Goal: Transaction & Acquisition: Obtain resource

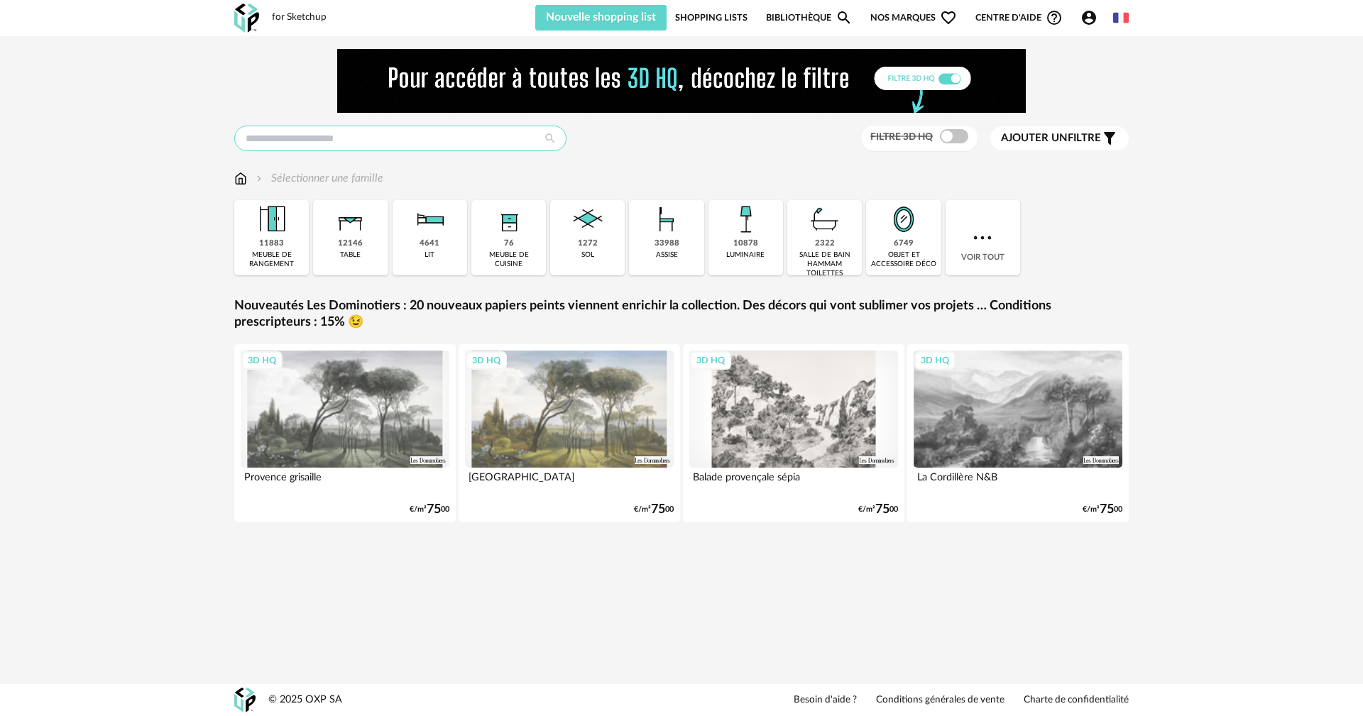
click at [419, 145] on input "text" at bounding box center [400, 139] width 332 height 26
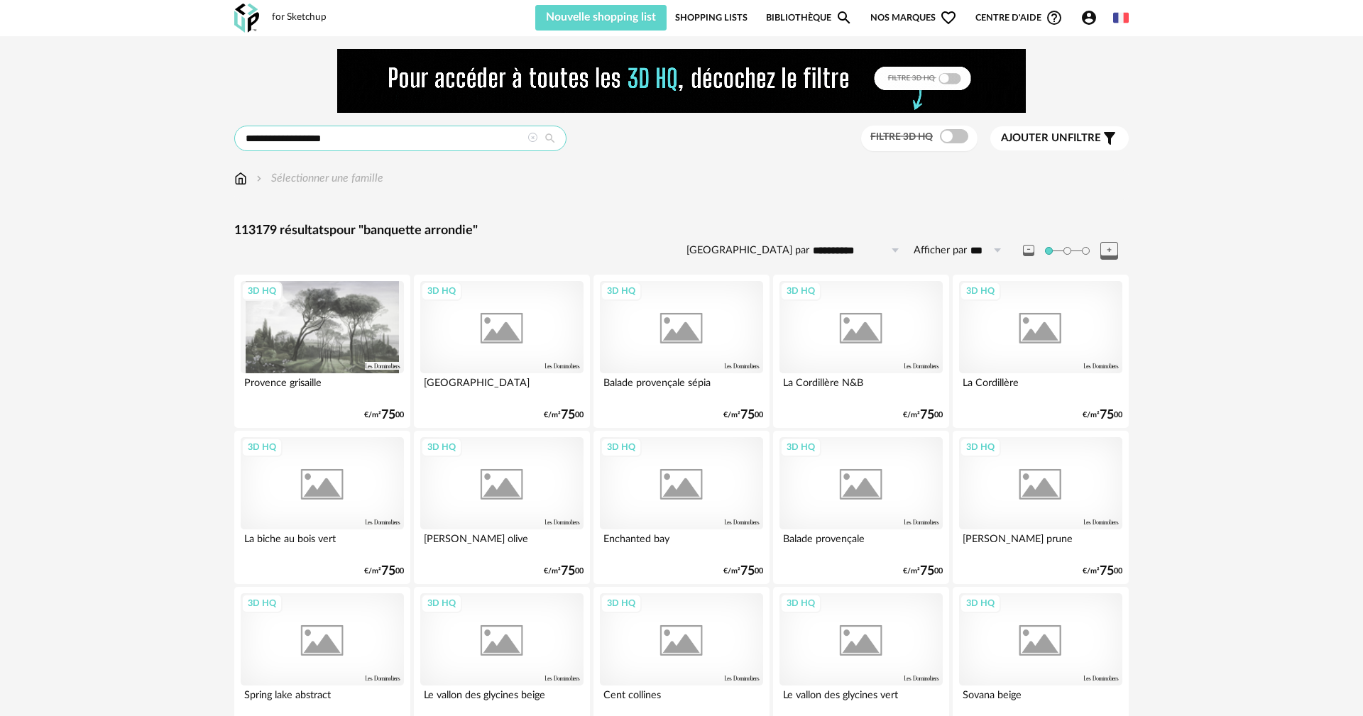
type input "**********"
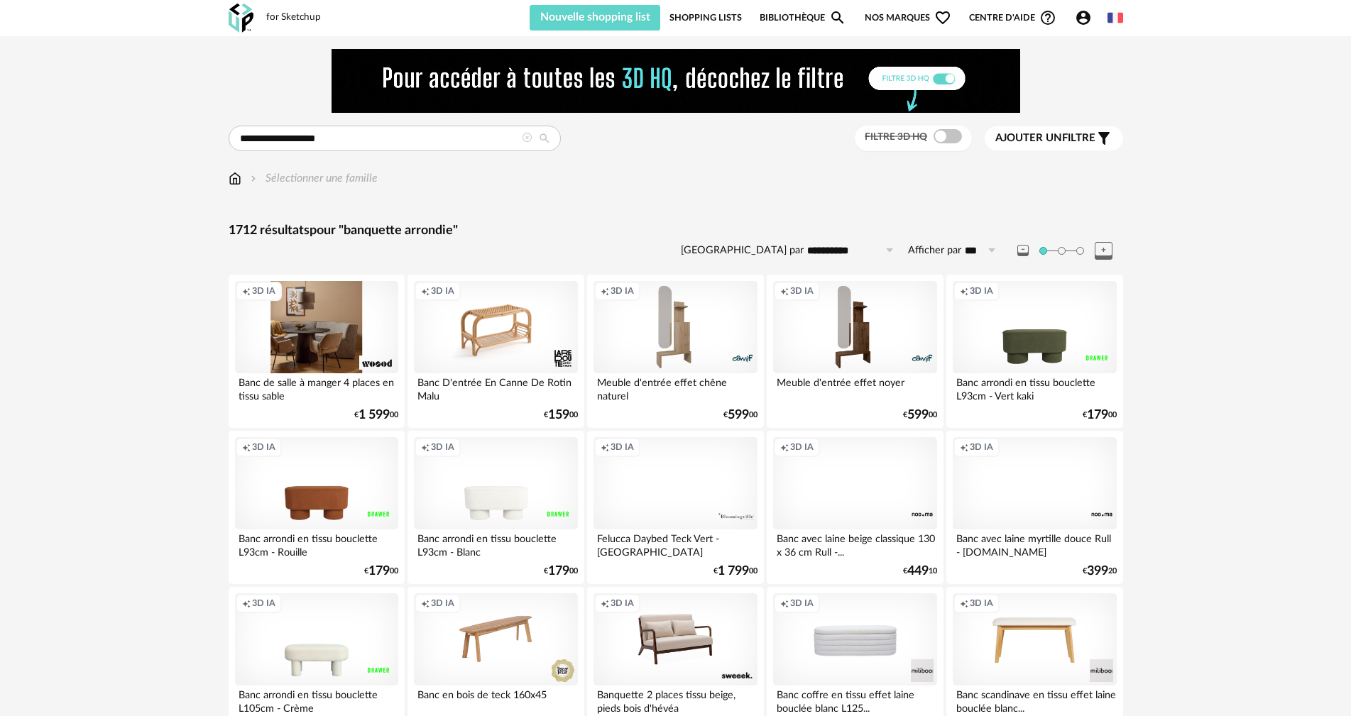
click at [340, 346] on div "Creation icon 3D IA" at bounding box center [316, 327] width 163 height 92
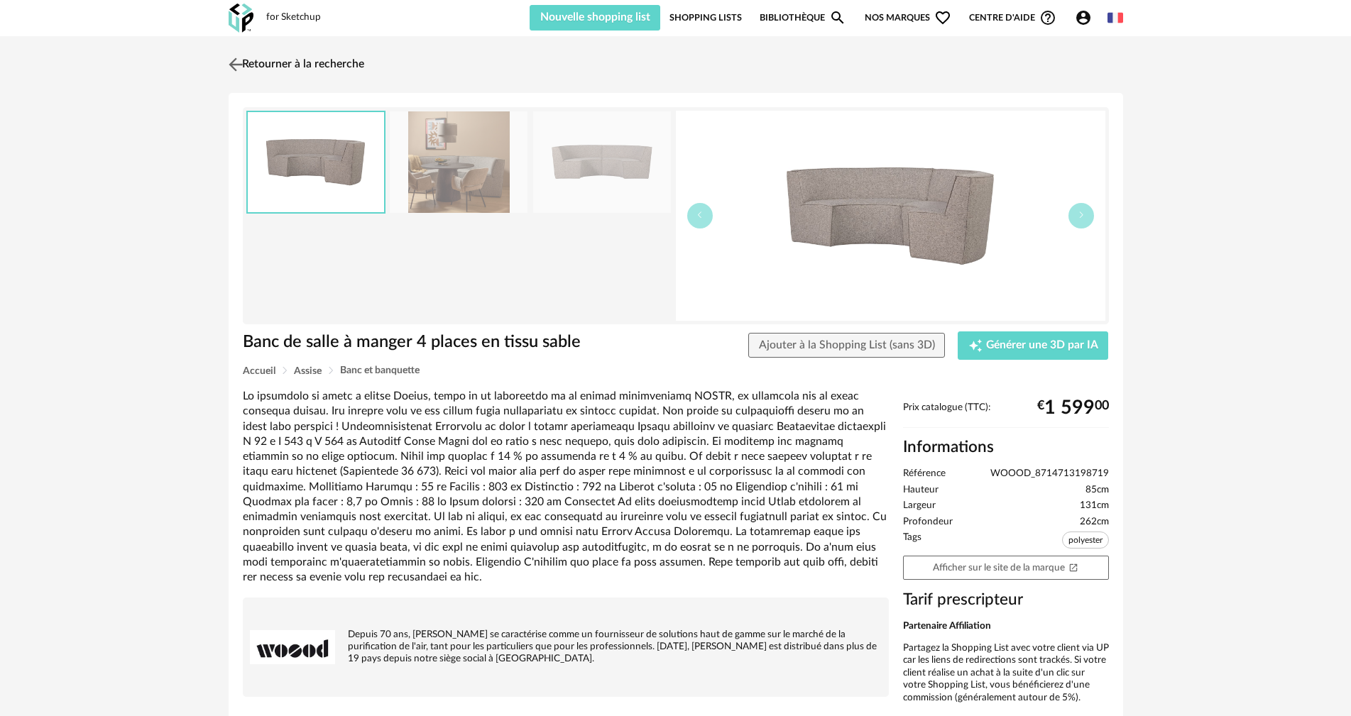
click at [253, 62] on link "Retourner à la recherche" at bounding box center [294, 64] width 139 height 31
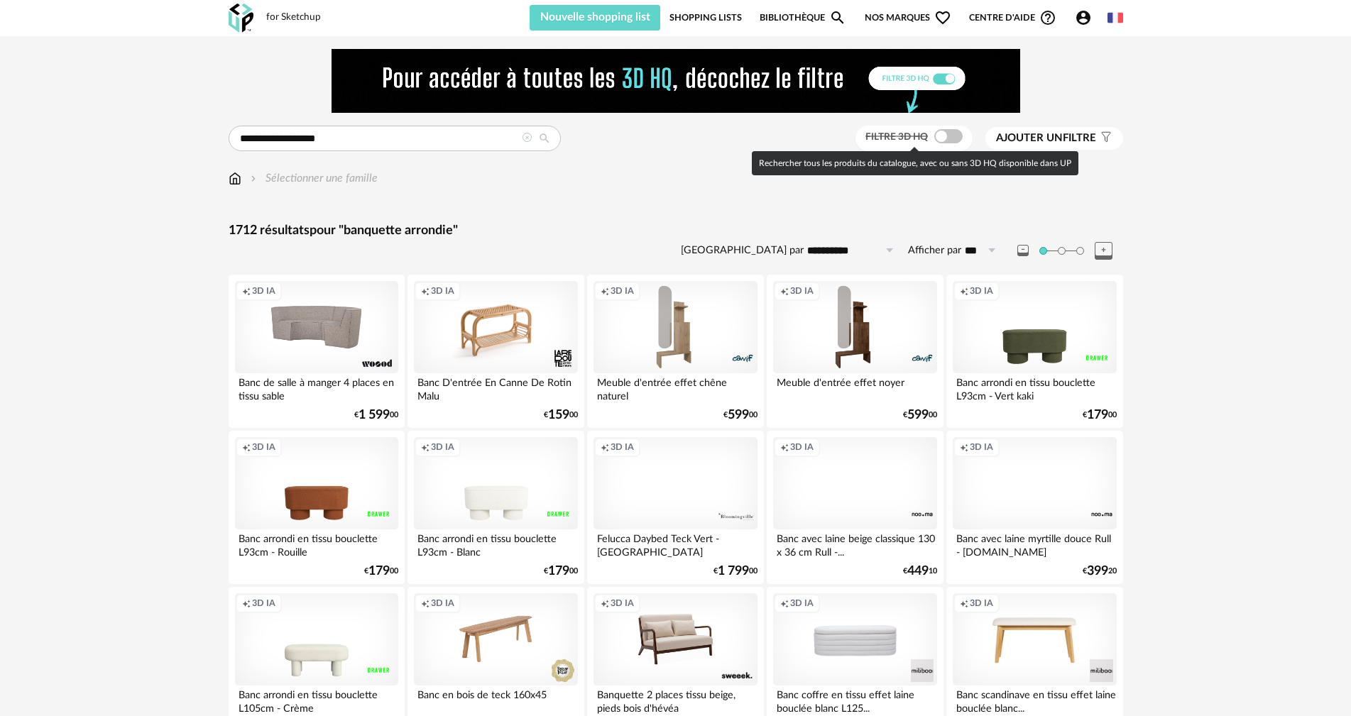
click at [951, 138] on span at bounding box center [948, 136] width 28 height 14
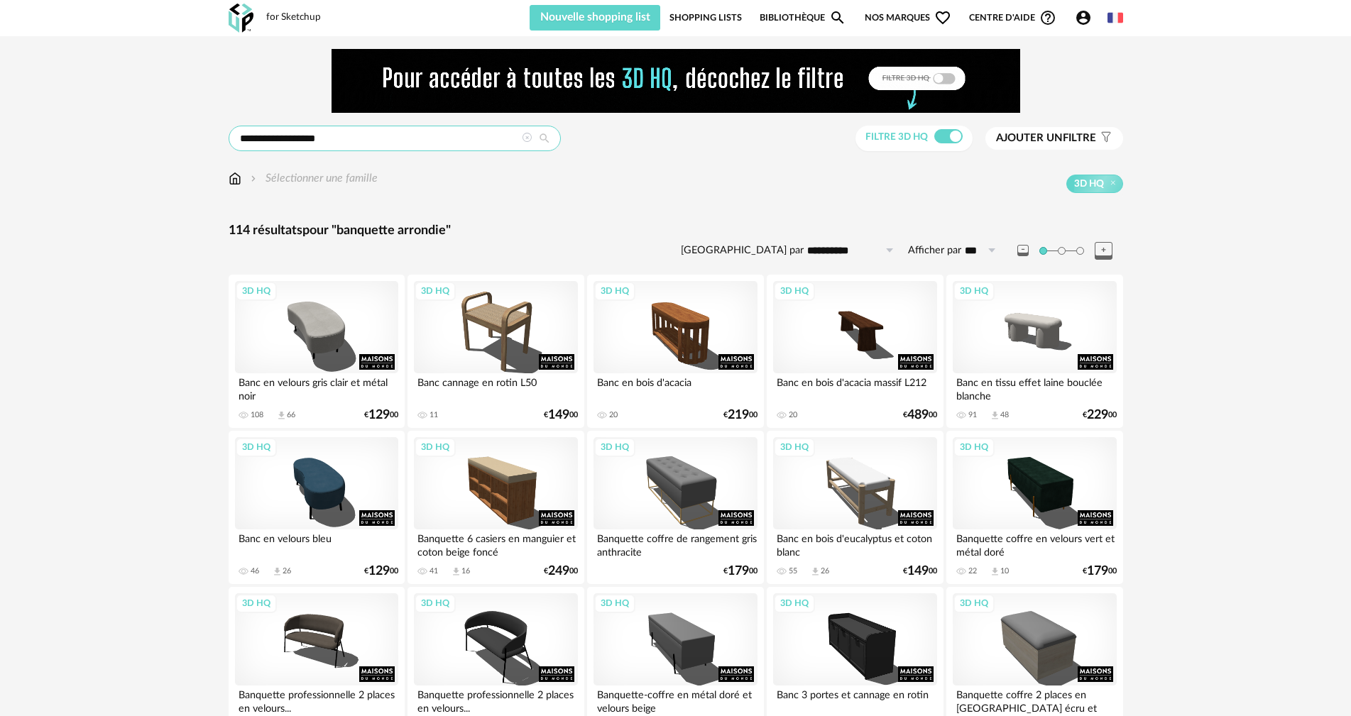
click at [392, 138] on input "**********" at bounding box center [395, 139] width 332 height 26
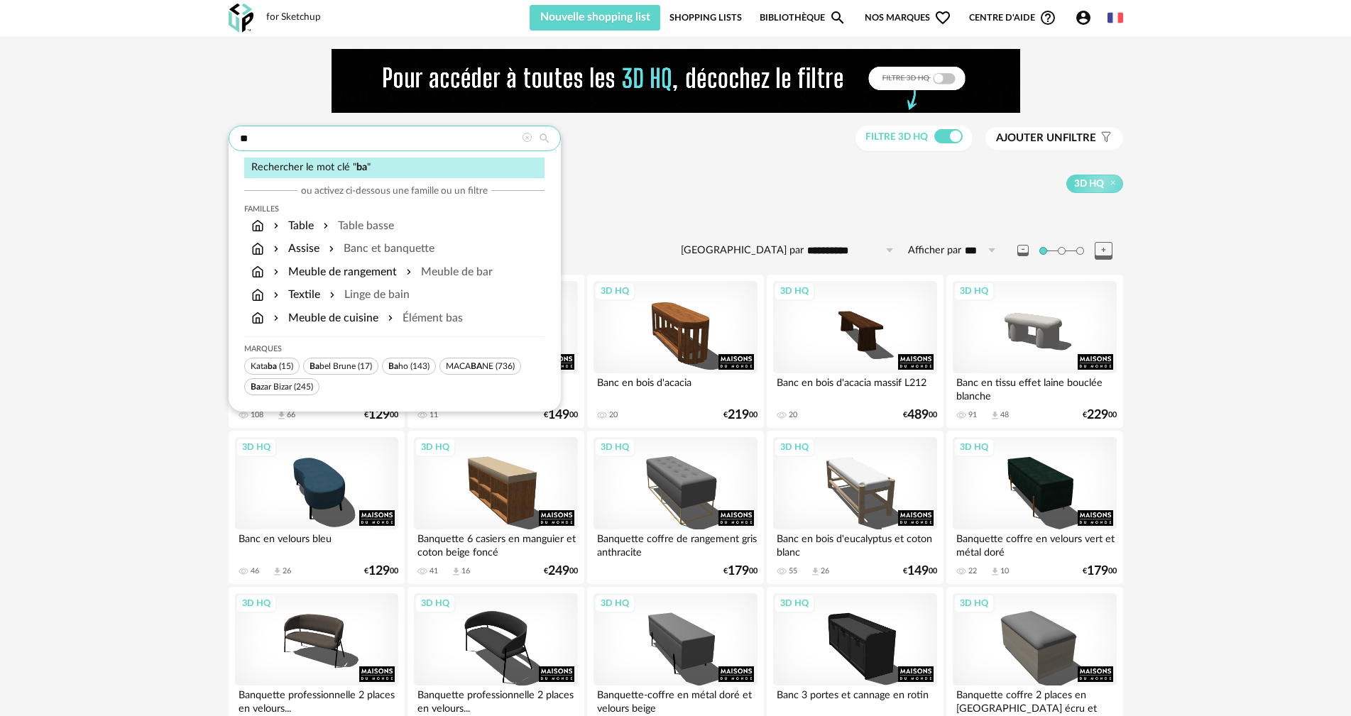
type input "*"
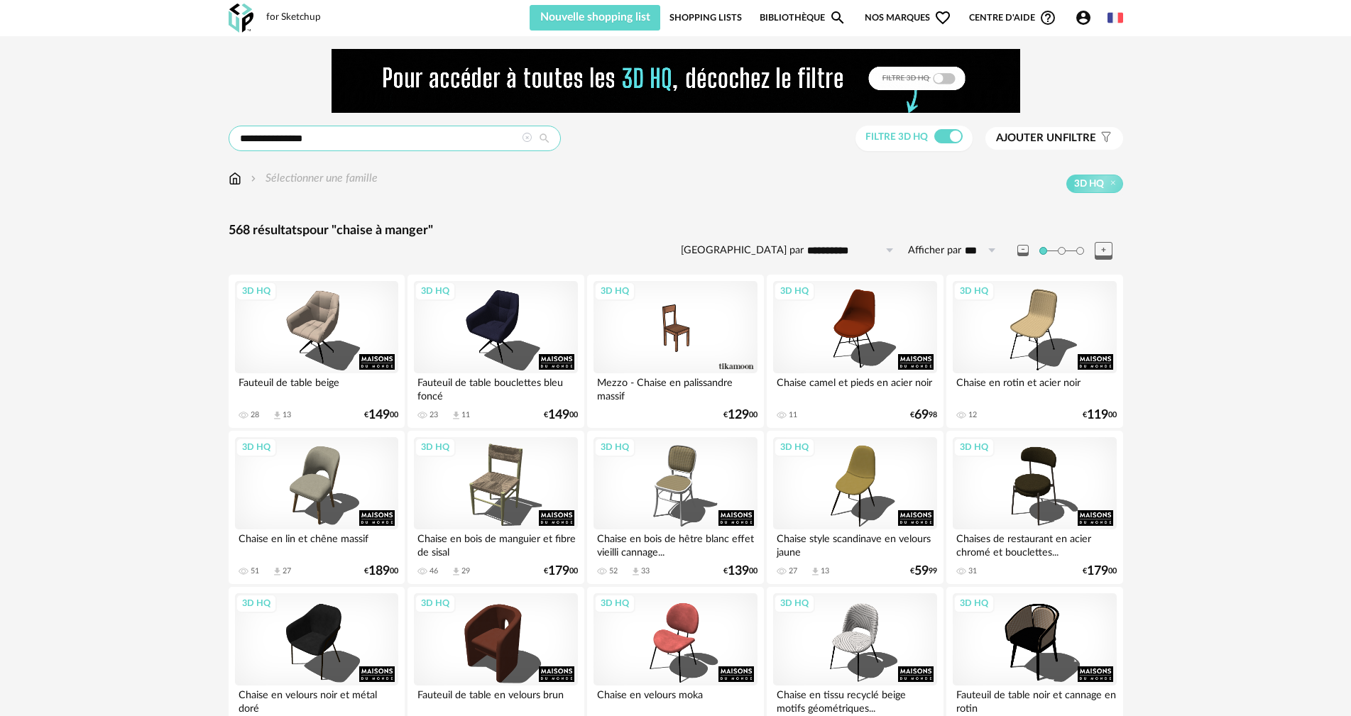
drag, startPoint x: 331, startPoint y: 134, endPoint x: 0, endPoint y: 78, distance: 336.2
type input "**********"
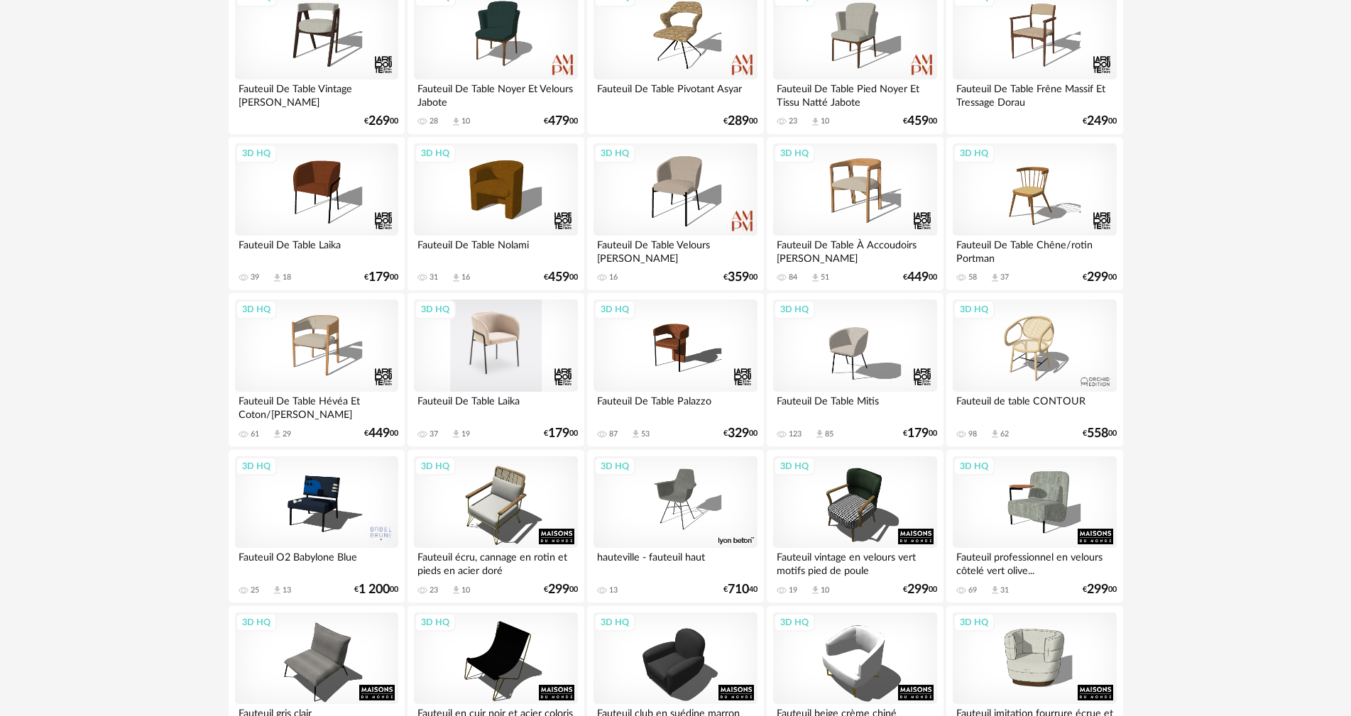
scroll to position [142, 0]
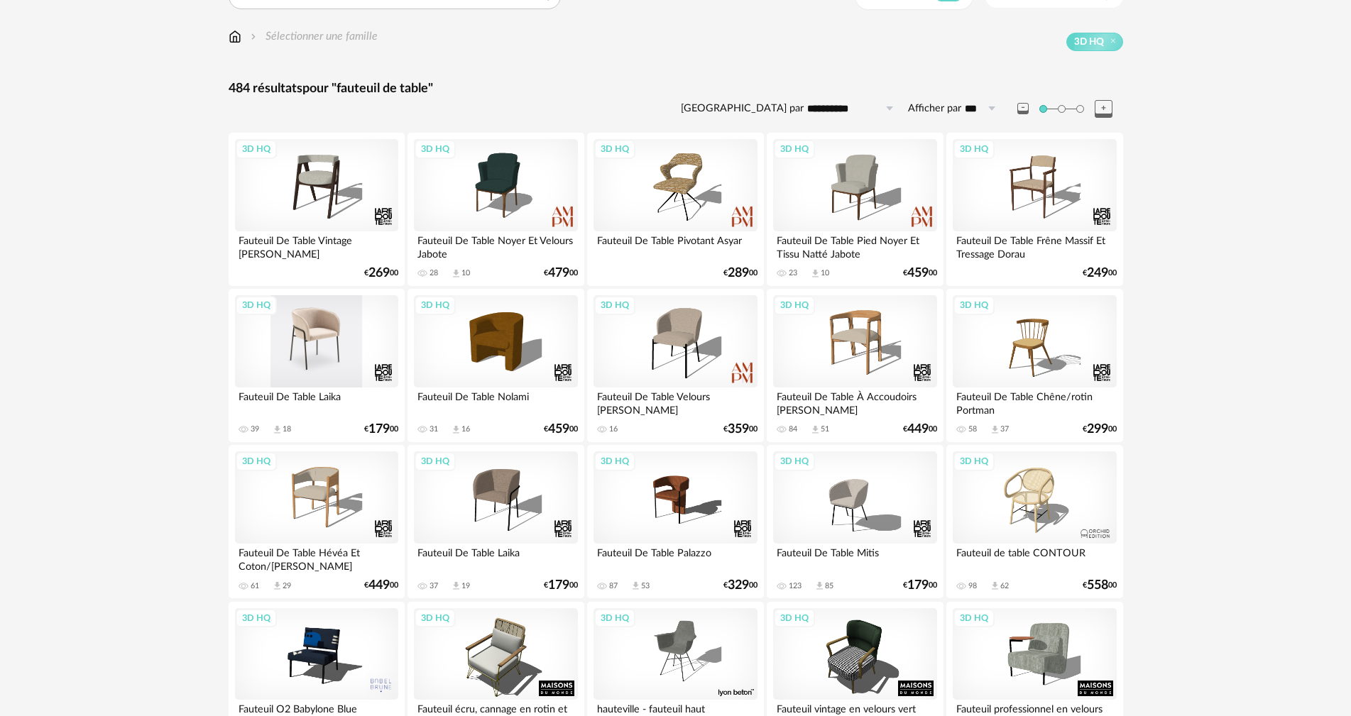
click at [352, 347] on div "3D HQ" at bounding box center [316, 341] width 163 height 92
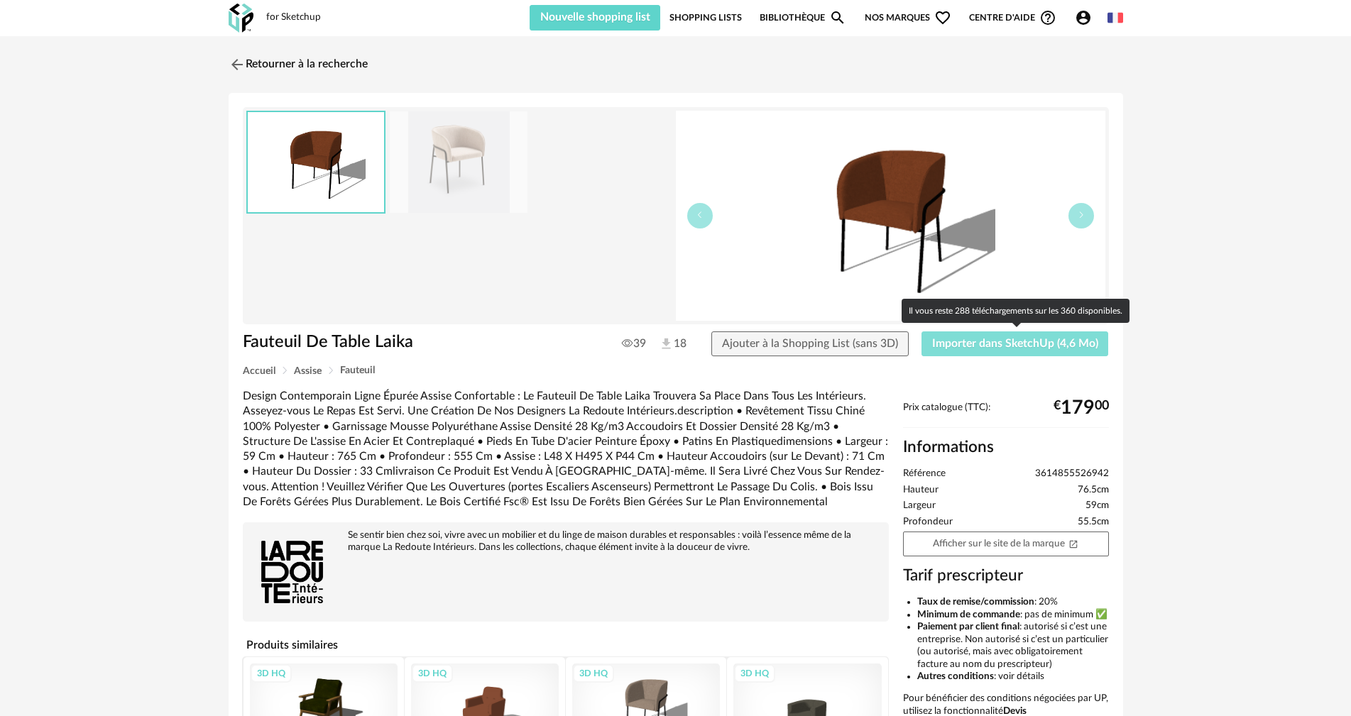
click at [942, 349] on button "Importer dans SketchUp (4,6 Mo)" at bounding box center [1014, 344] width 187 height 26
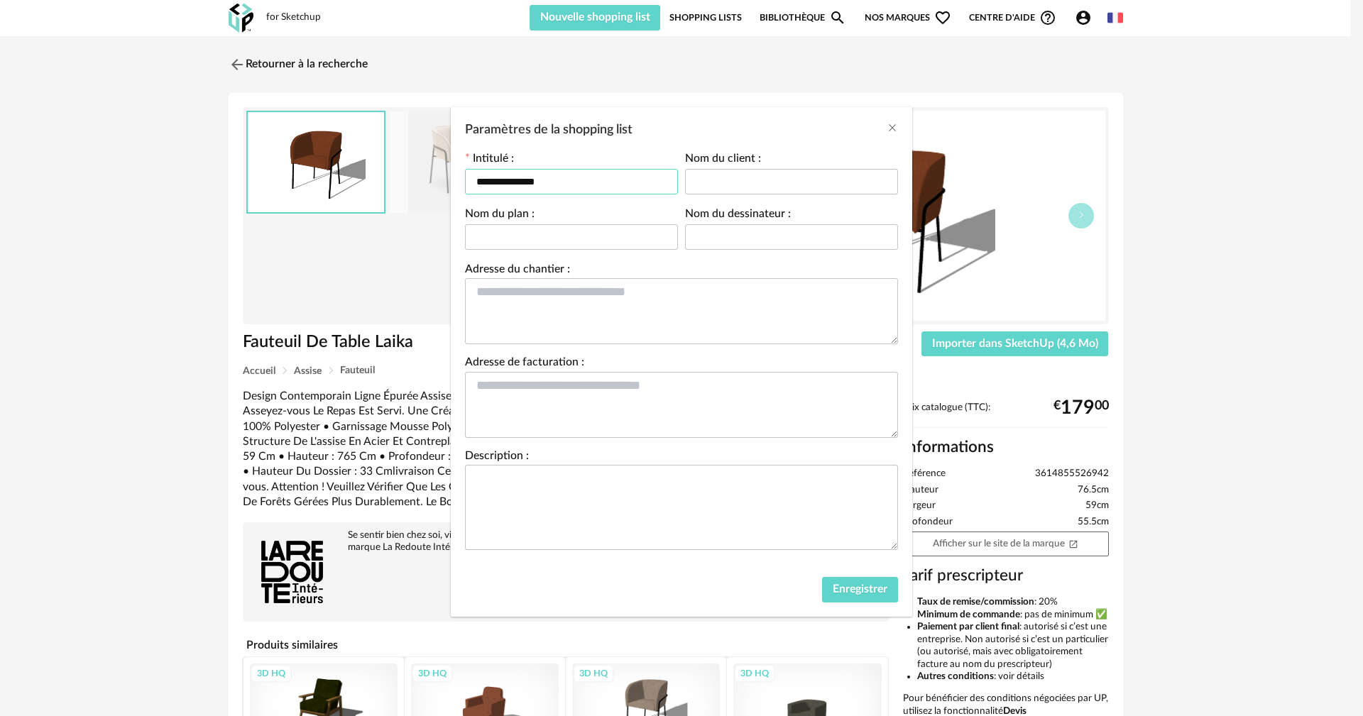
drag, startPoint x: 563, startPoint y: 180, endPoint x: 1, endPoint y: 174, distance: 561.4
click at [0, 178] on div "**********" at bounding box center [681, 358] width 1363 height 716
type input "*****"
click at [867, 588] on span "Enregistrer" at bounding box center [860, 588] width 55 height 11
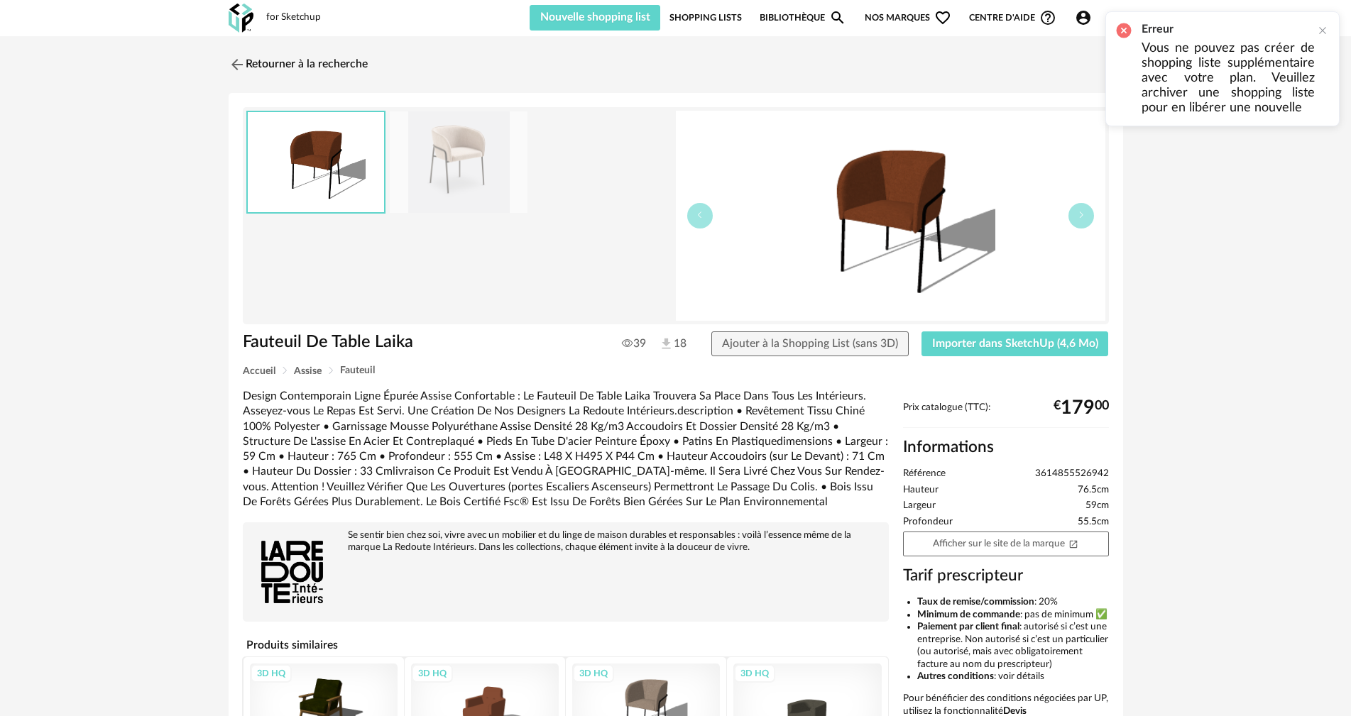
click at [678, 18] on link "Shopping Lists" at bounding box center [705, 18] width 72 height 26
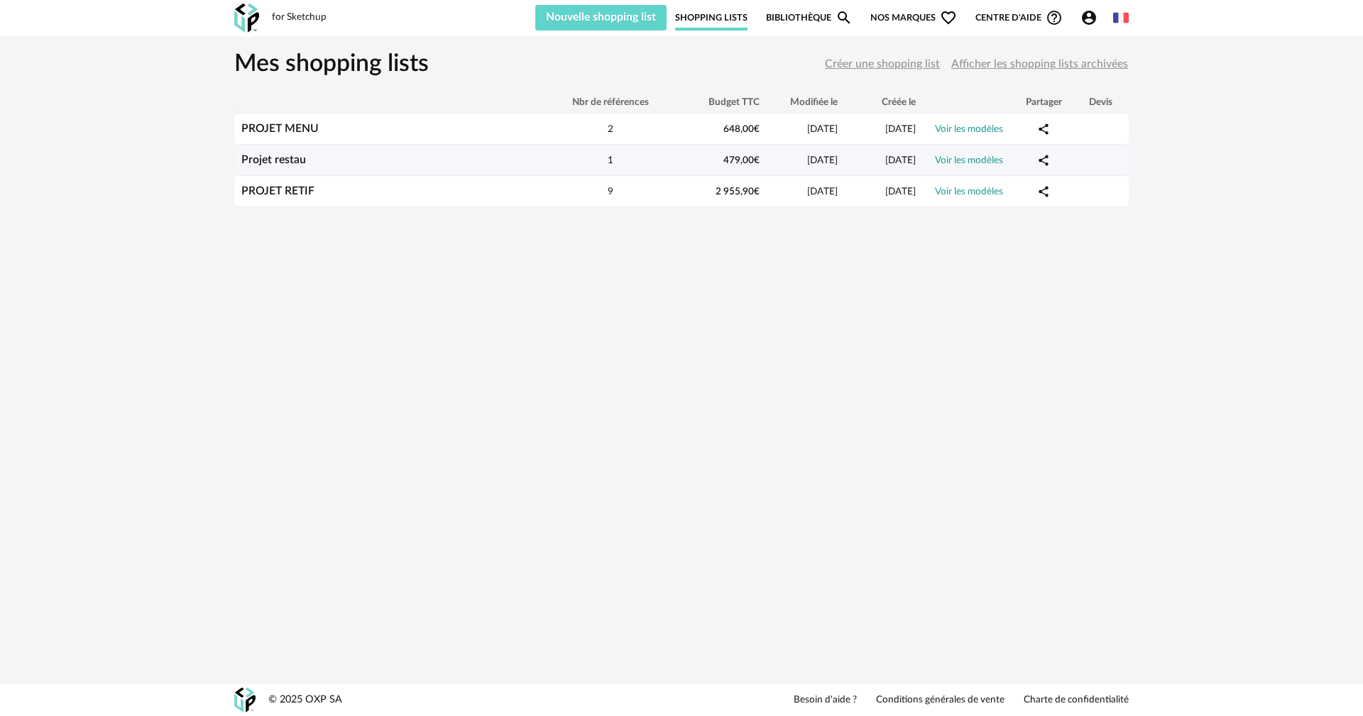
click at [966, 162] on link "Voir les modèles" at bounding box center [969, 160] width 68 height 10
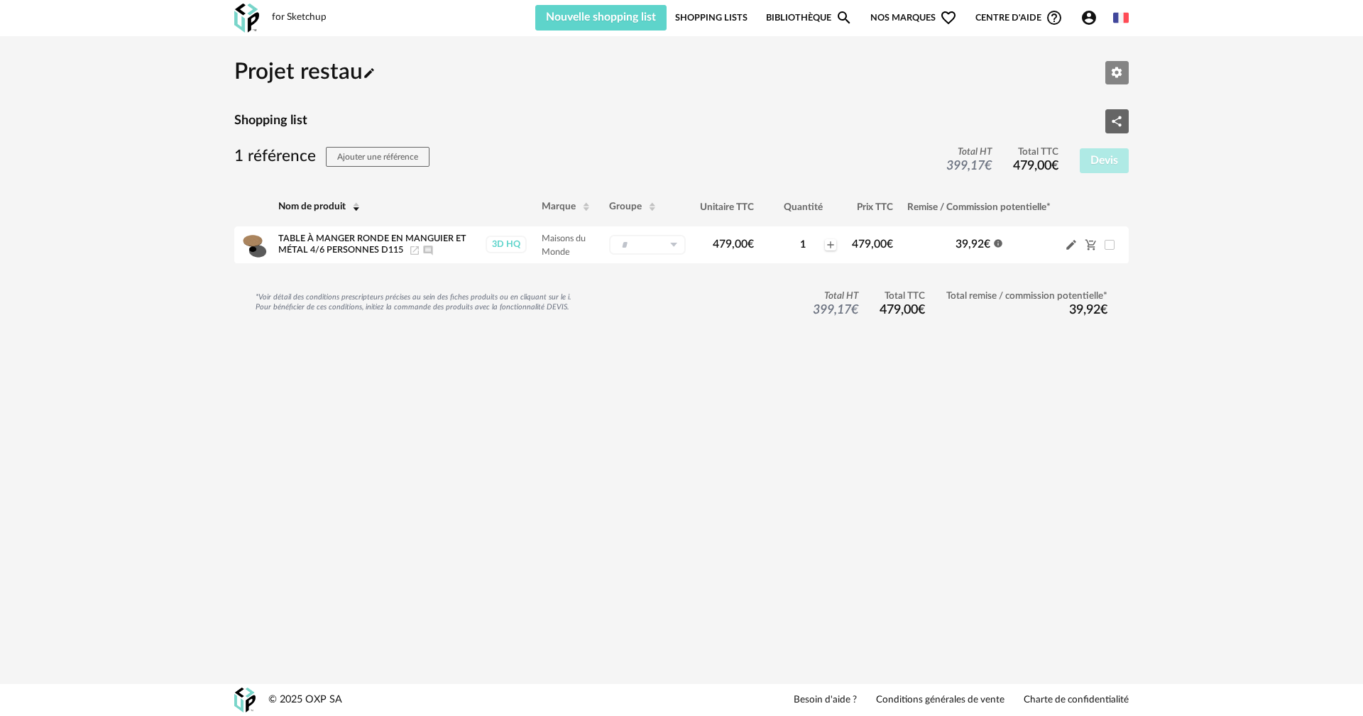
click at [1119, 62] on button "Editer les paramètres" at bounding box center [1117, 73] width 24 height 24
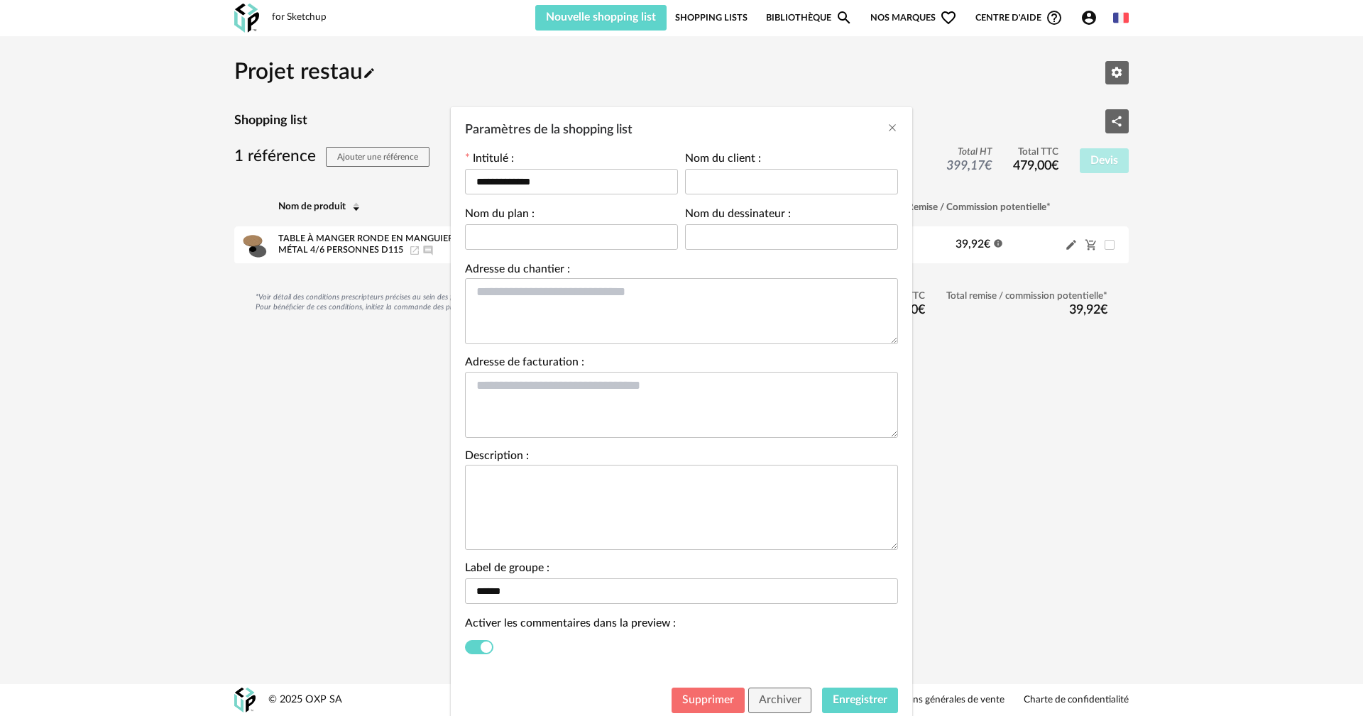
click at [700, 698] on span "Supprimer" at bounding box center [708, 699] width 52 height 11
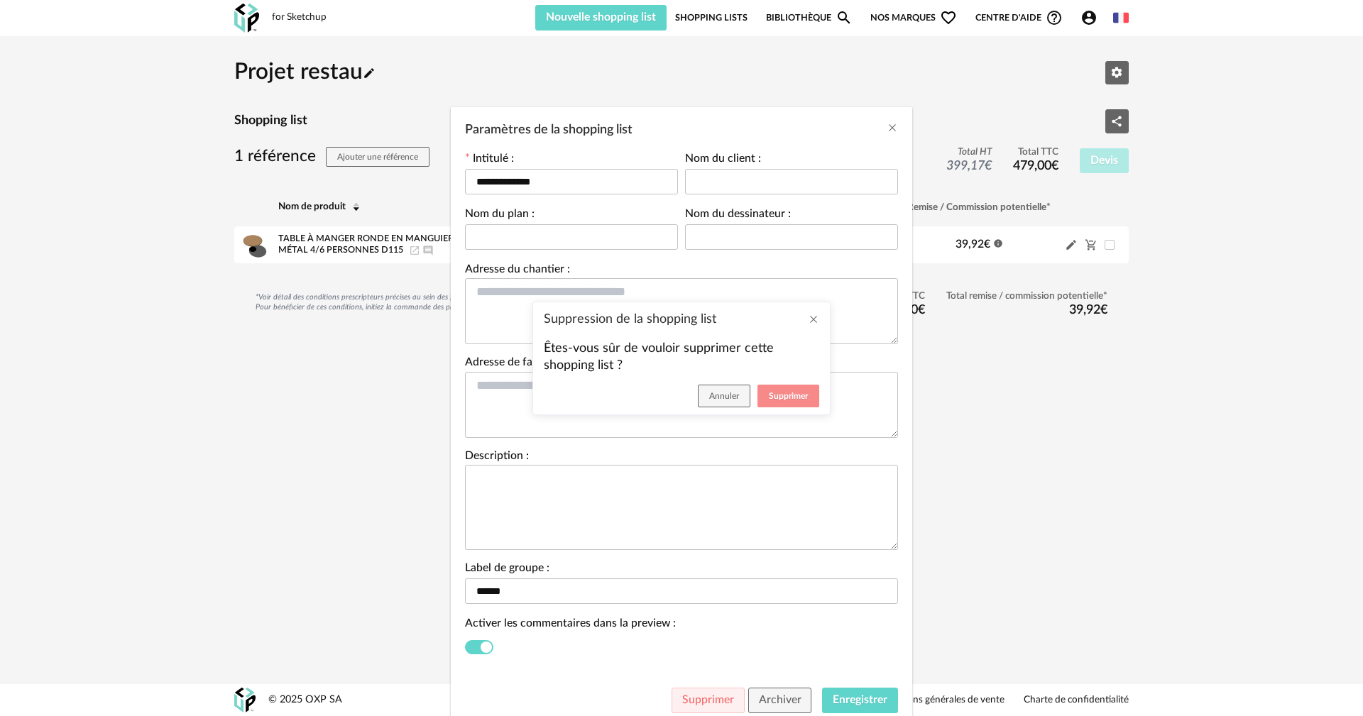
click at [775, 395] on span "Supprimer" at bounding box center [788, 396] width 39 height 9
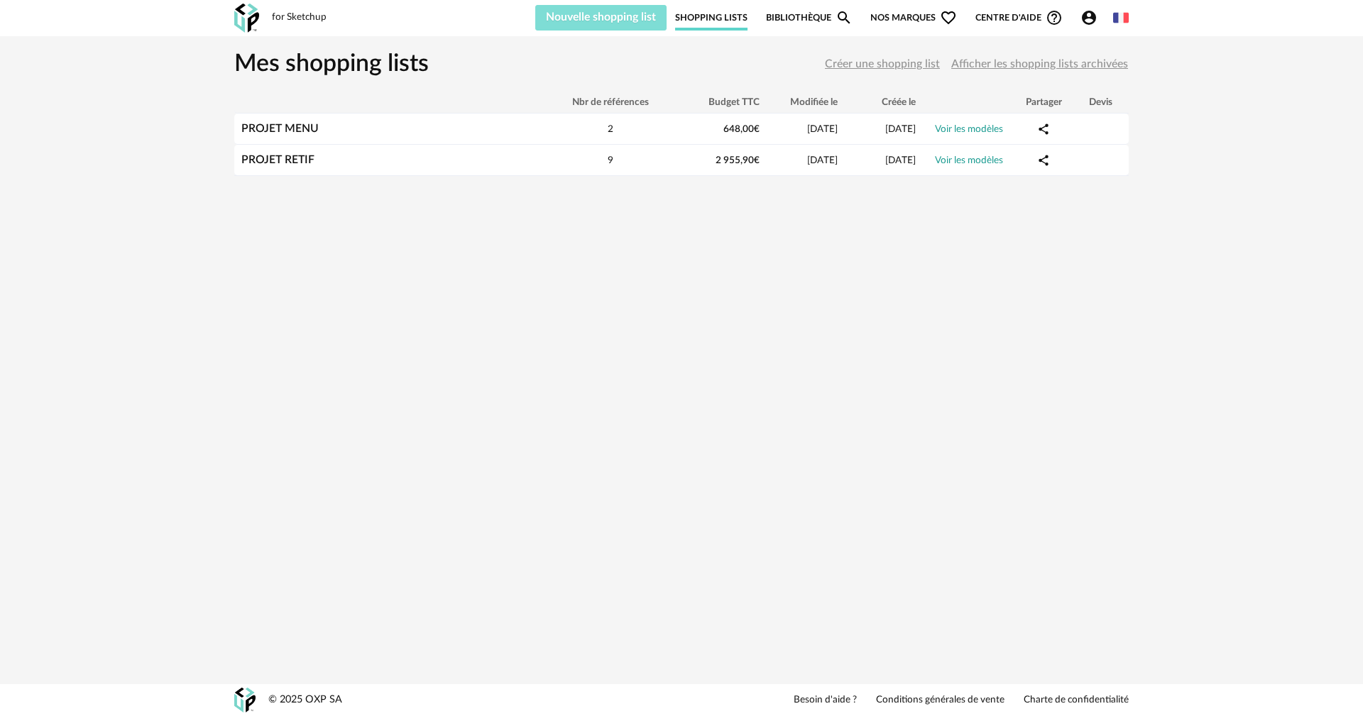
click at [587, 26] on button "Nouvelle shopping list" at bounding box center [600, 18] width 131 height 26
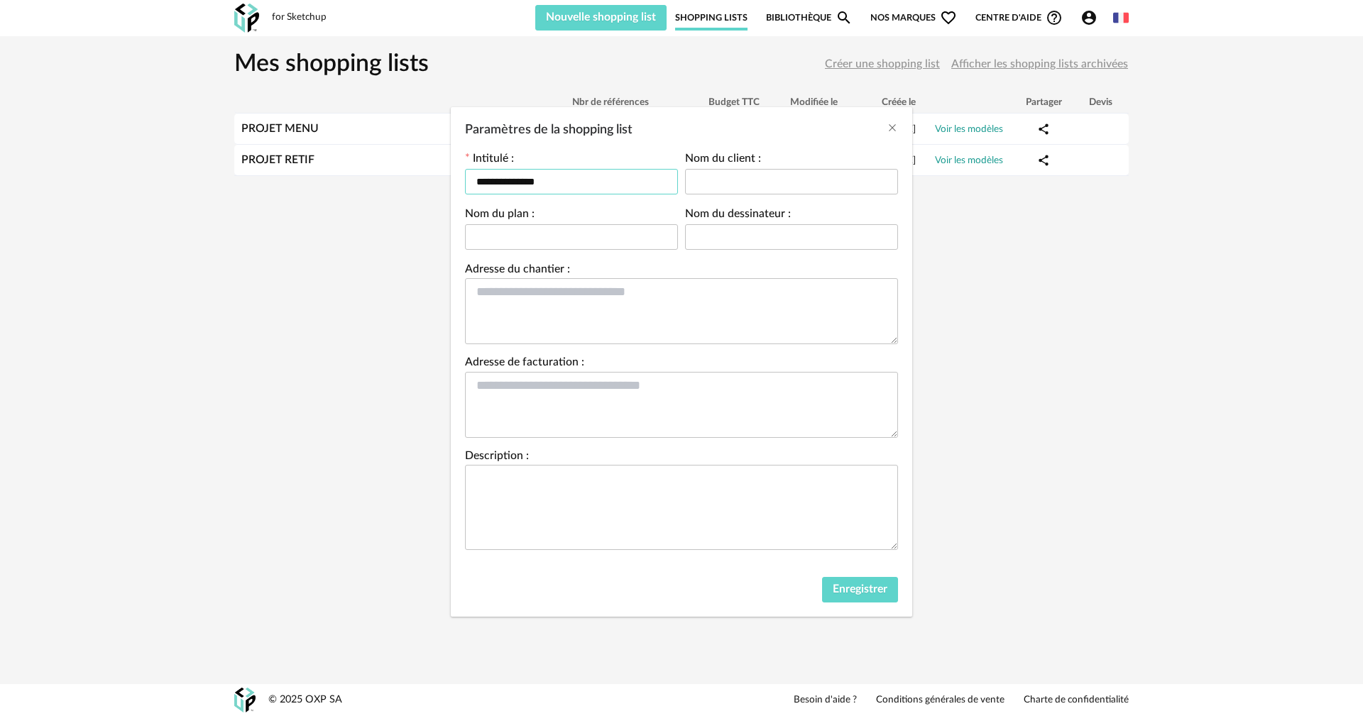
drag, startPoint x: 555, startPoint y: 180, endPoint x: 207, endPoint y: 180, distance: 348.5
click at [226, 180] on div "**********" at bounding box center [681, 358] width 1363 height 716
type input "**********"
click at [871, 578] on button "Enregistrer" at bounding box center [860, 590] width 76 height 26
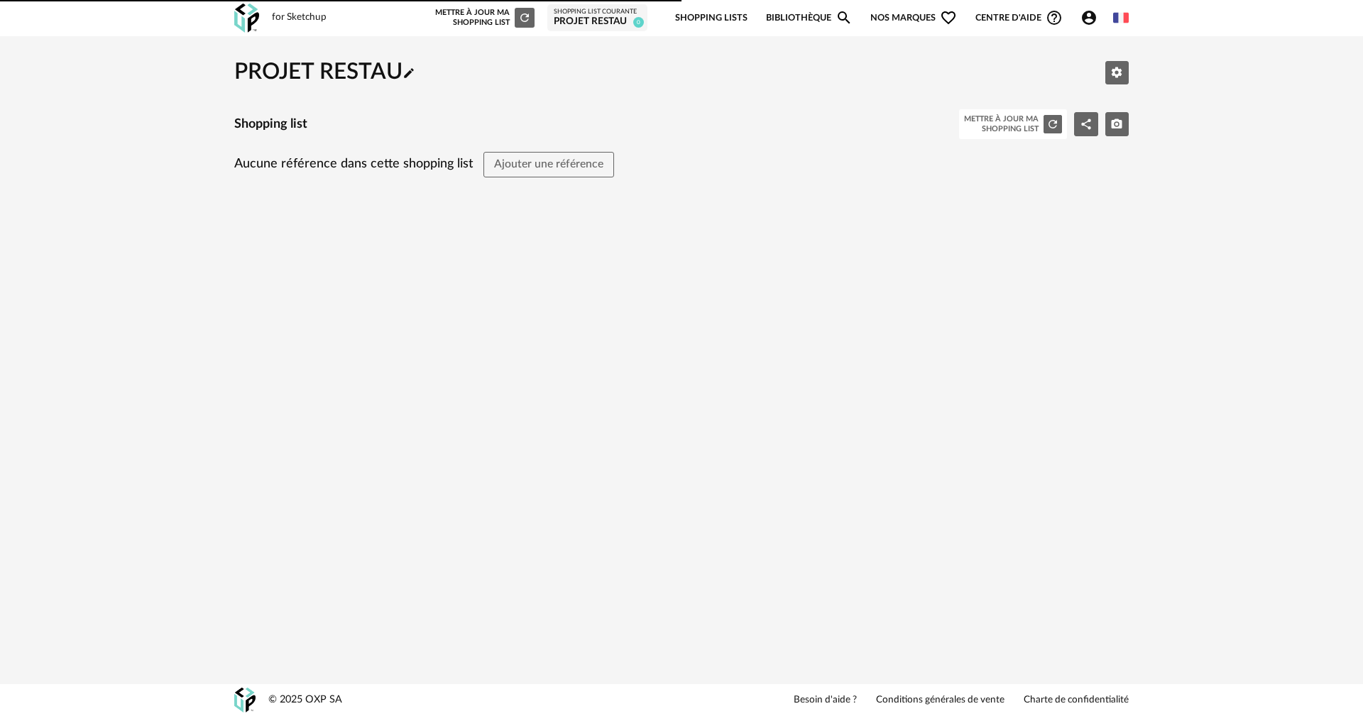
click at [685, 402] on div "for Sketchup Nouvelle shopping list Mettre à jour ma Shopping List Refresh icon…" at bounding box center [681, 358] width 1363 height 716
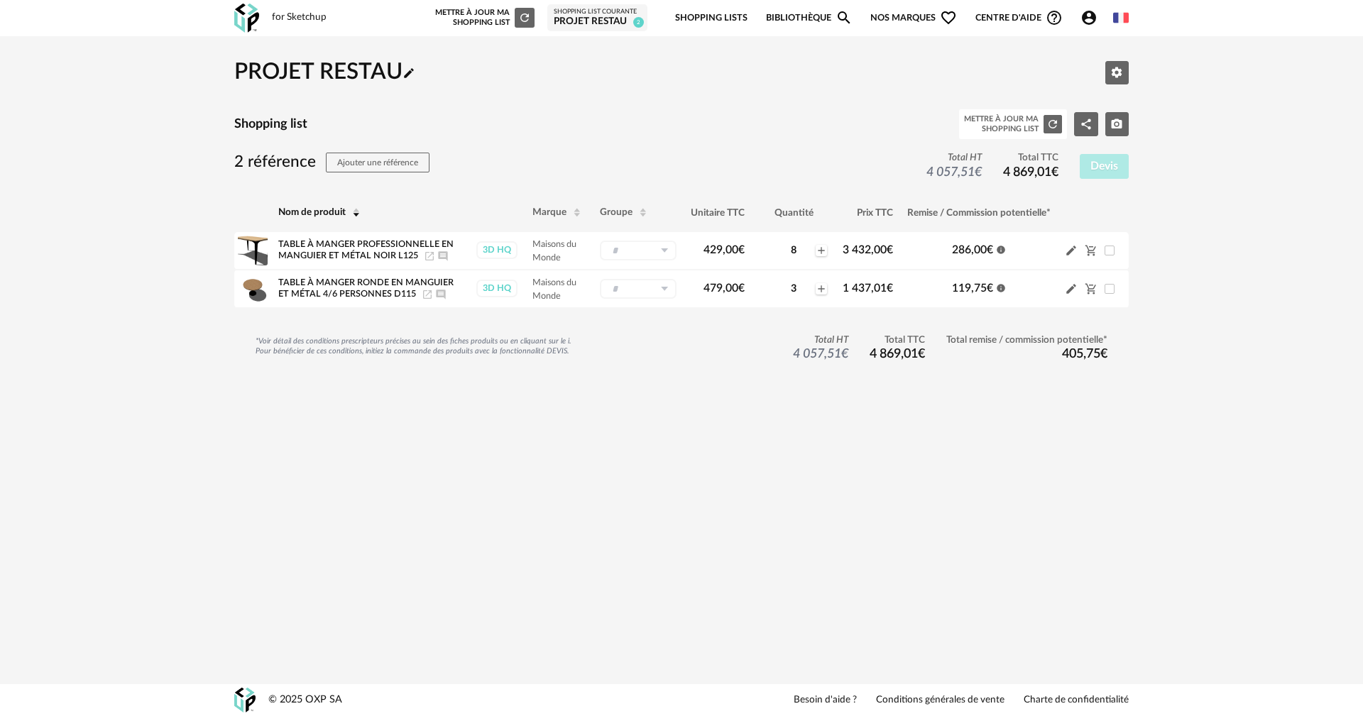
click at [688, 11] on link "Shopping Lists" at bounding box center [711, 17] width 72 height 33
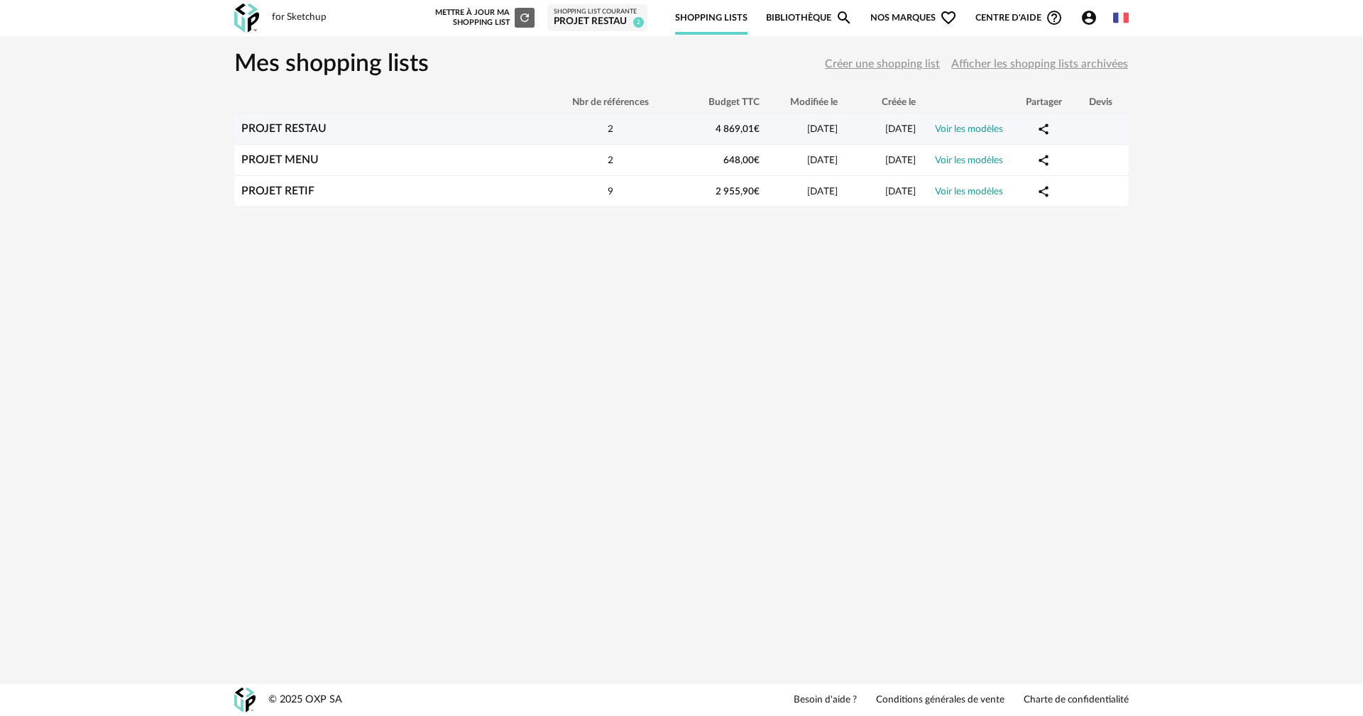
click at [417, 132] on div "PROJET RESTAU" at bounding box center [390, 128] width 312 height 13
click at [979, 124] on link "Voir les modèles" at bounding box center [969, 129] width 68 height 10
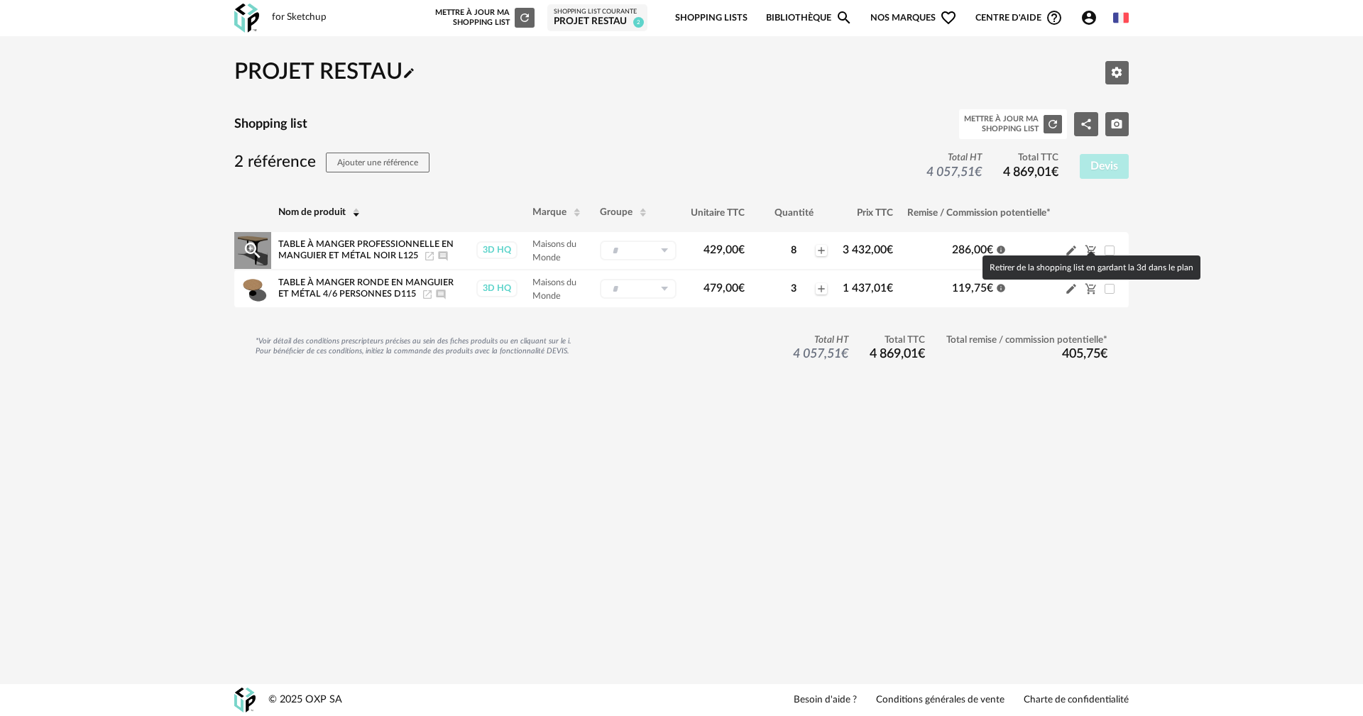
click at [1092, 246] on icon "Cart Minus icon" at bounding box center [1090, 251] width 11 height 11
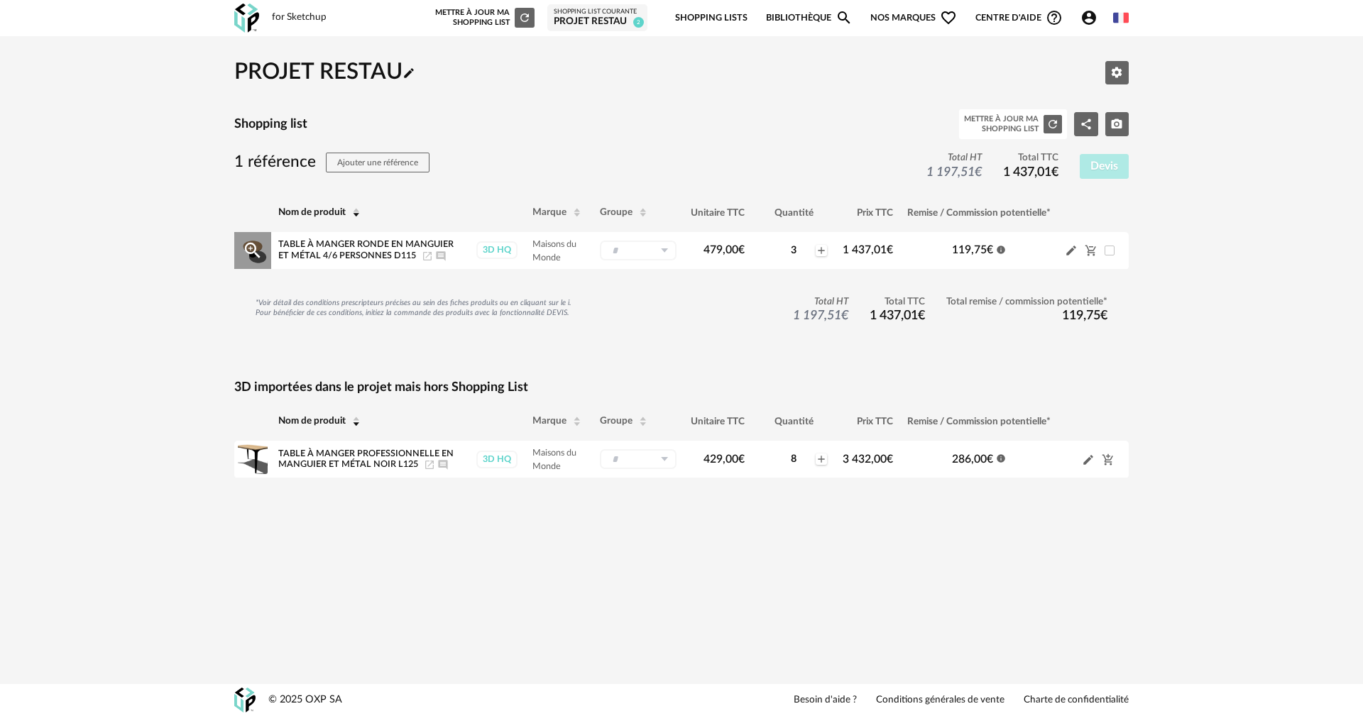
click at [1114, 233] on td "Pencil icon Cart Minus icon" at bounding box center [1093, 251] width 71 height 38
click at [1110, 246] on span at bounding box center [1109, 251] width 10 height 10
click at [922, 572] on div "for Sketchup Nouvelle shopping list Mettre à jour ma Shopping List Refresh icon…" at bounding box center [681, 358] width 1363 height 716
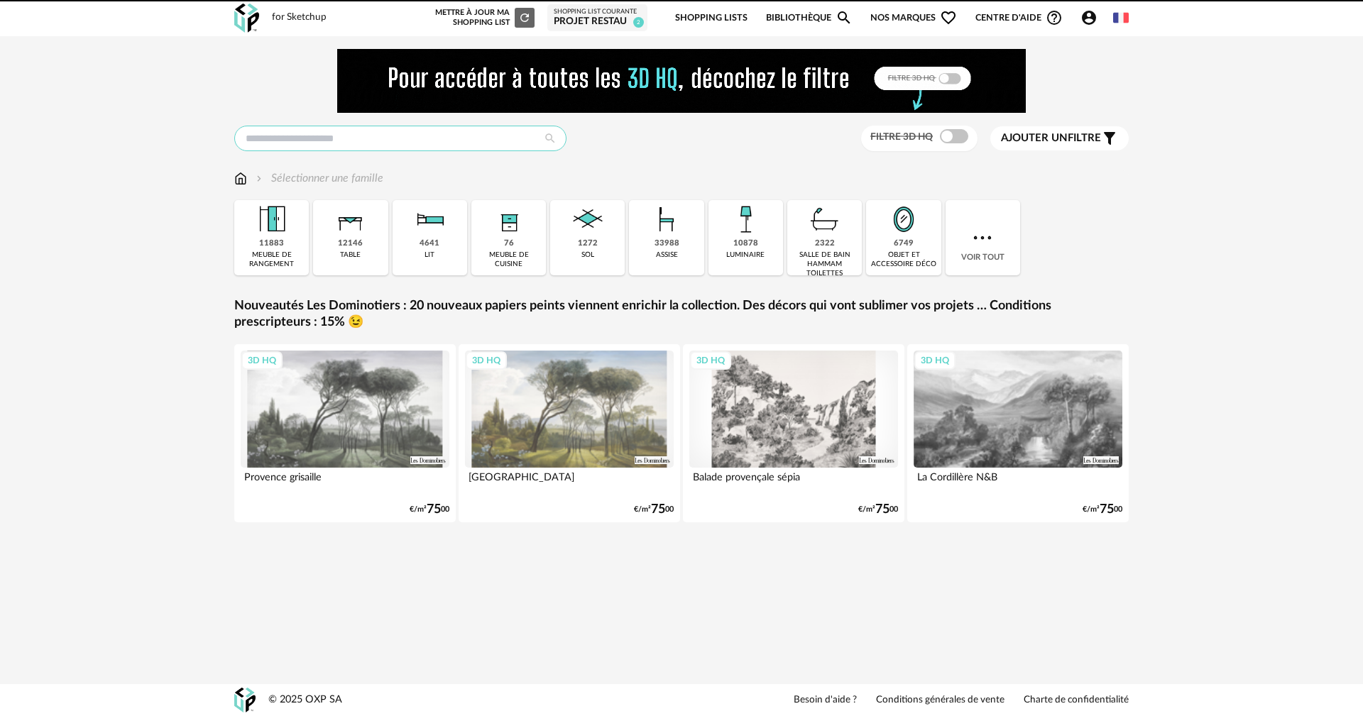
click at [300, 140] on input "text" at bounding box center [400, 139] width 332 height 26
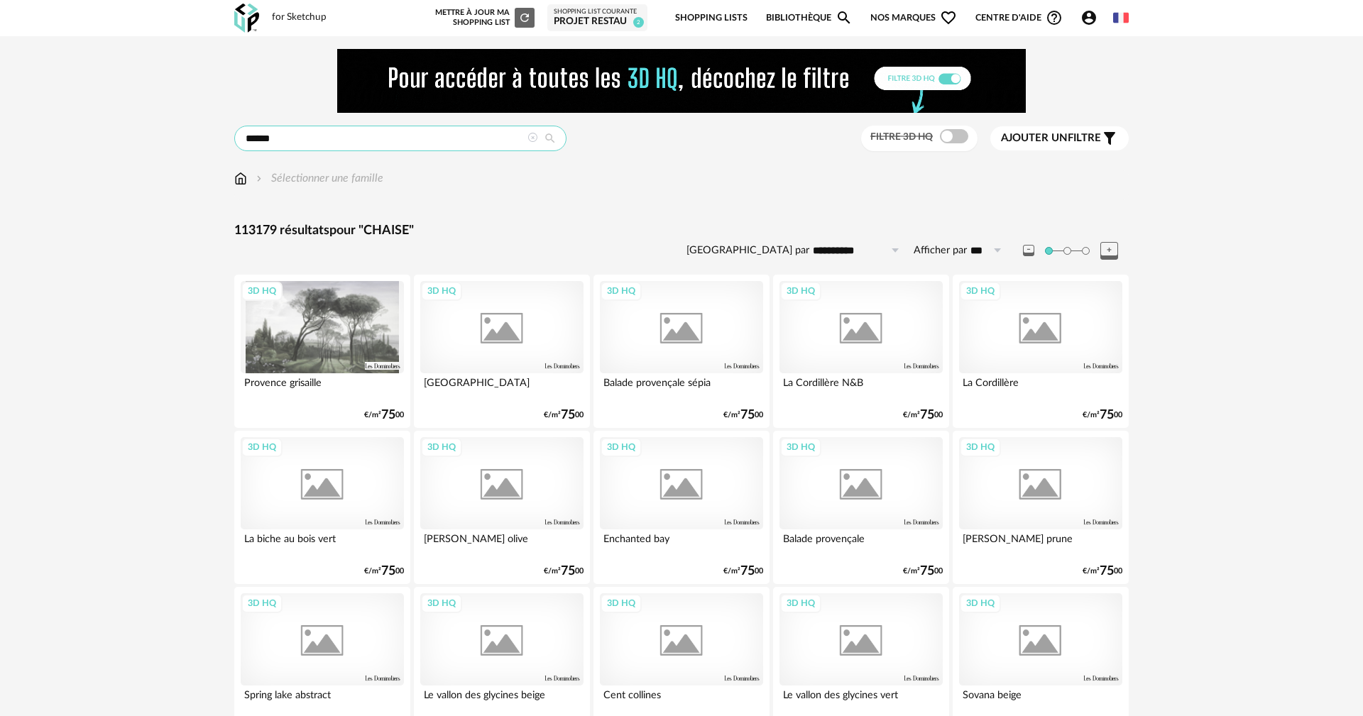
type input "******"
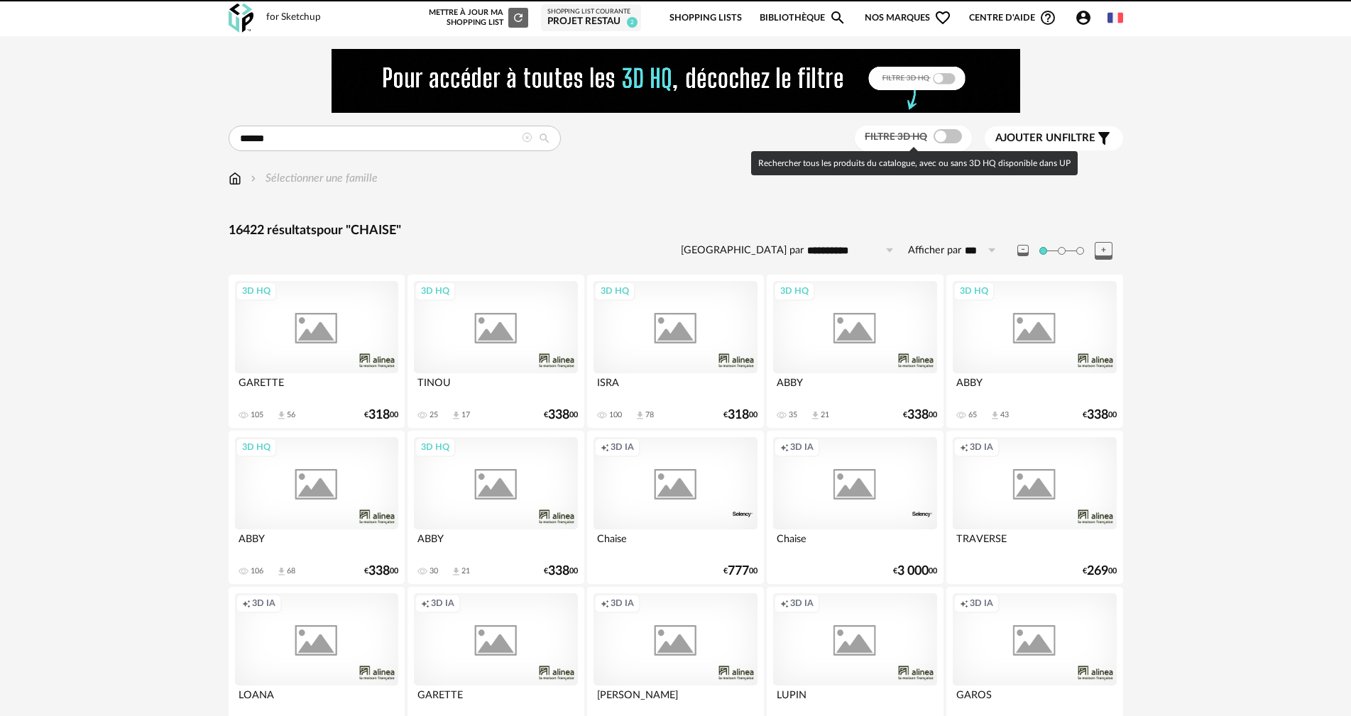
click at [950, 138] on span at bounding box center [947, 136] width 28 height 14
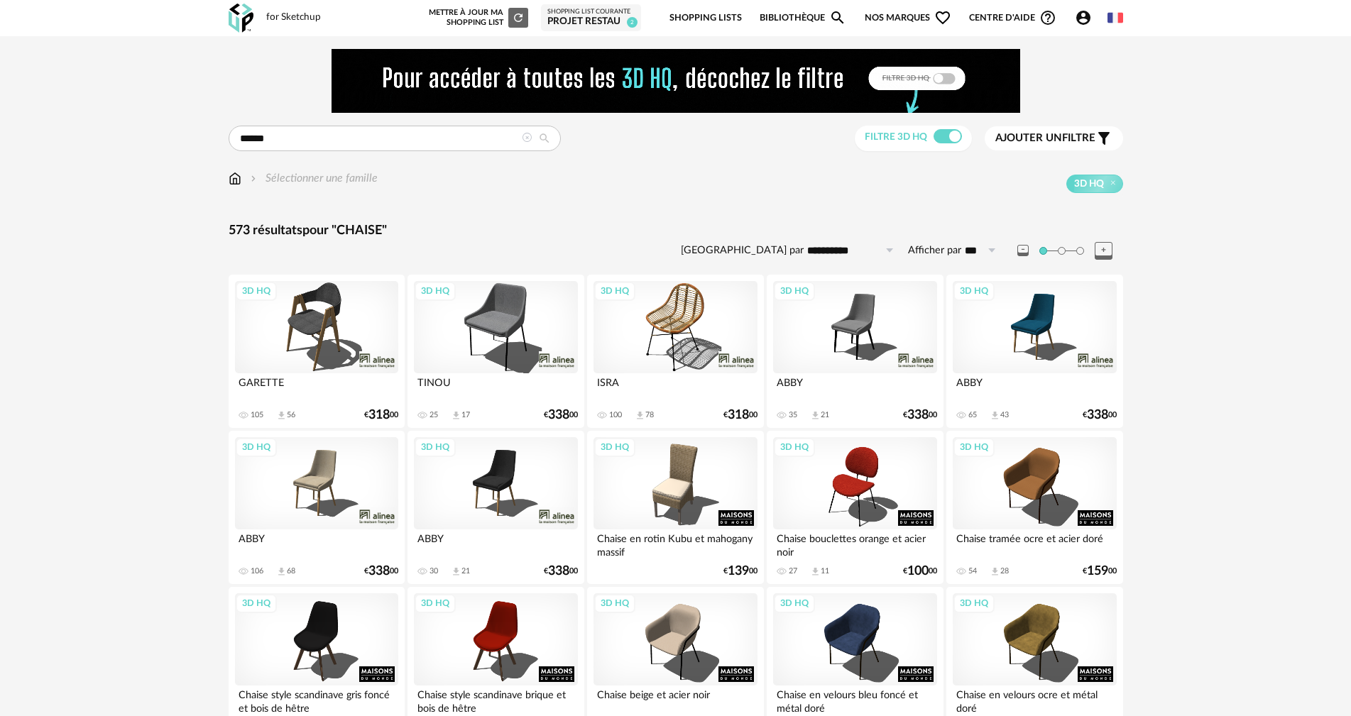
click at [1026, 138] on span "Ajouter un" at bounding box center [1028, 138] width 67 height 11
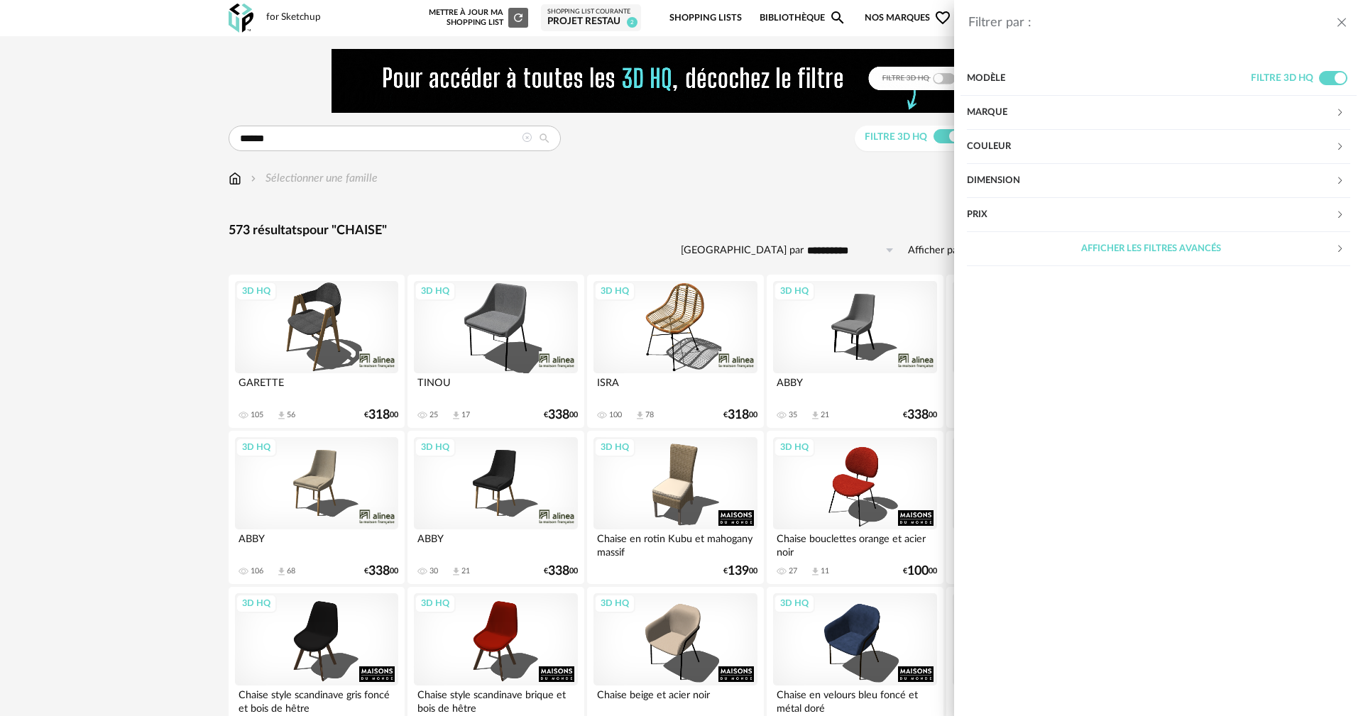
click at [1016, 107] on div "Marque" at bounding box center [1151, 113] width 368 height 34
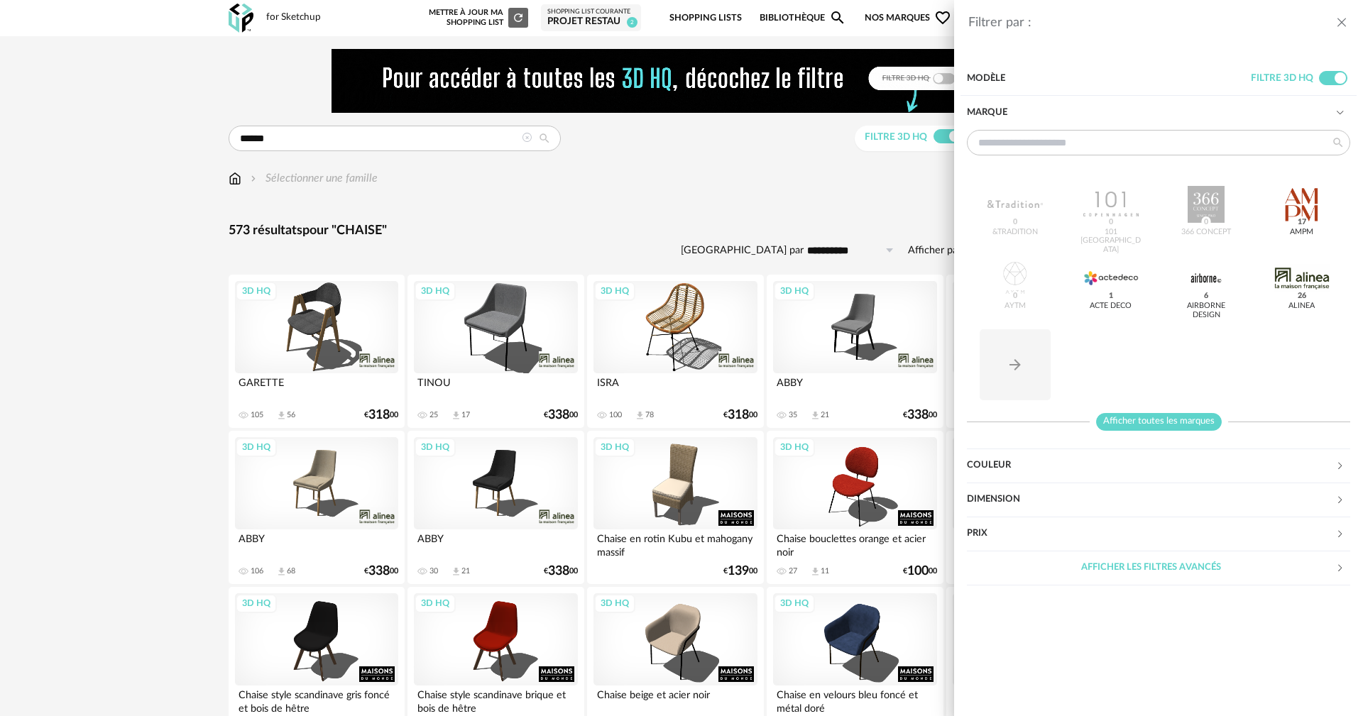
click at [1153, 417] on span "Afficher toutes les marques" at bounding box center [1159, 422] width 126 height 18
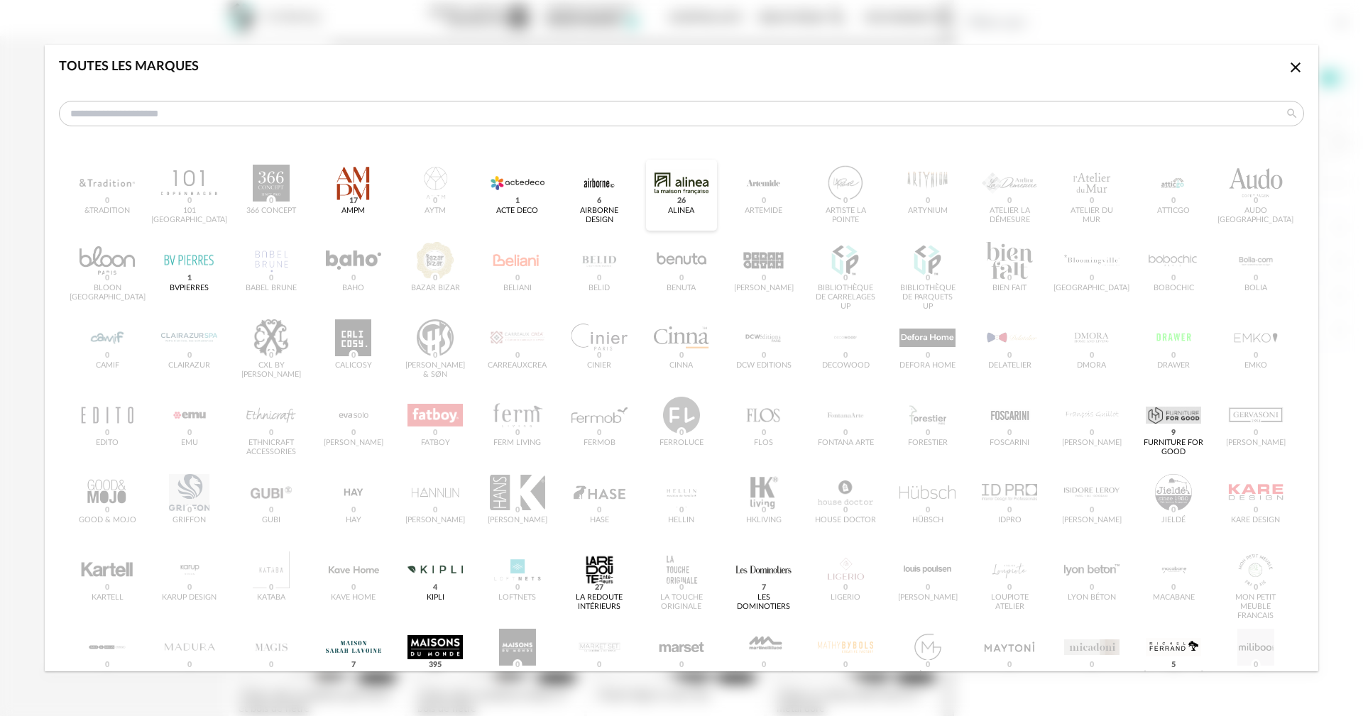
click at [677, 180] on div "dialog" at bounding box center [681, 183] width 55 height 37
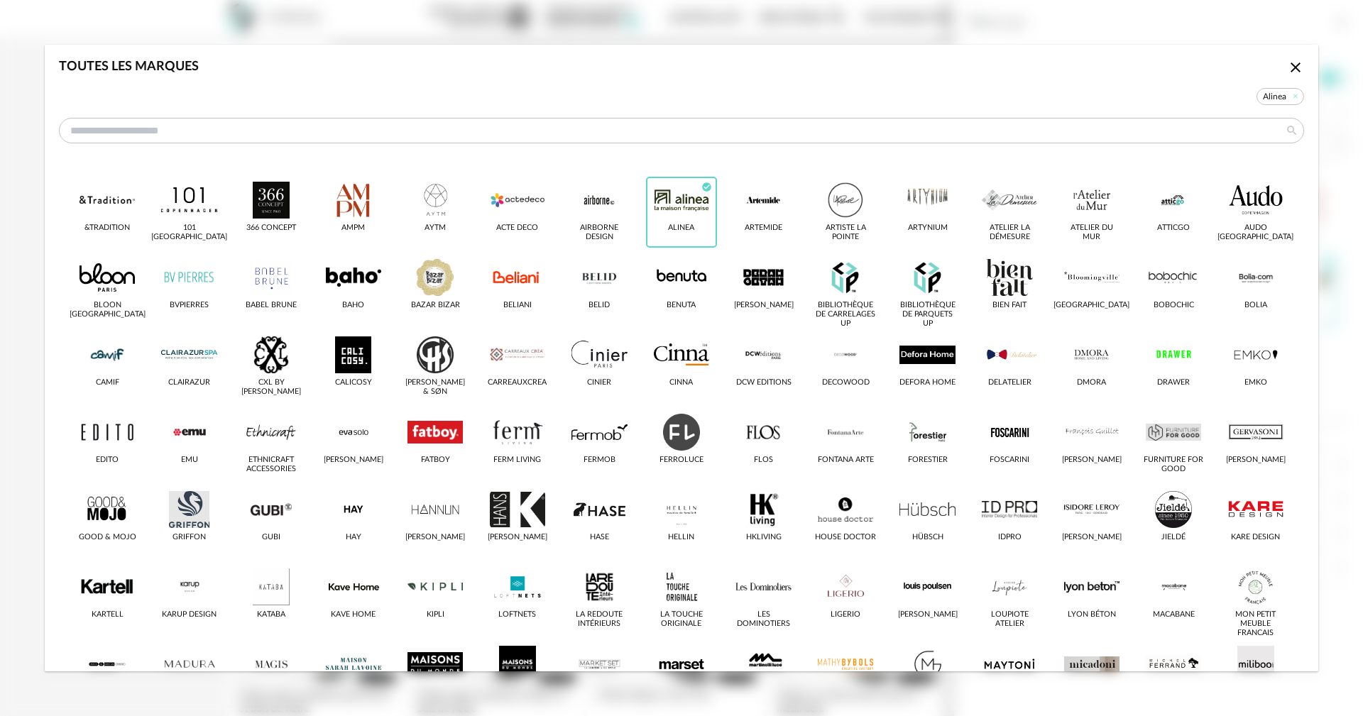
click at [428, 637] on div "&tradition 101 Copenhagen 366 Concept AMPM AYTM Acte DECO Airborne Design Aline…" at bounding box center [681, 602] width 1245 height 864
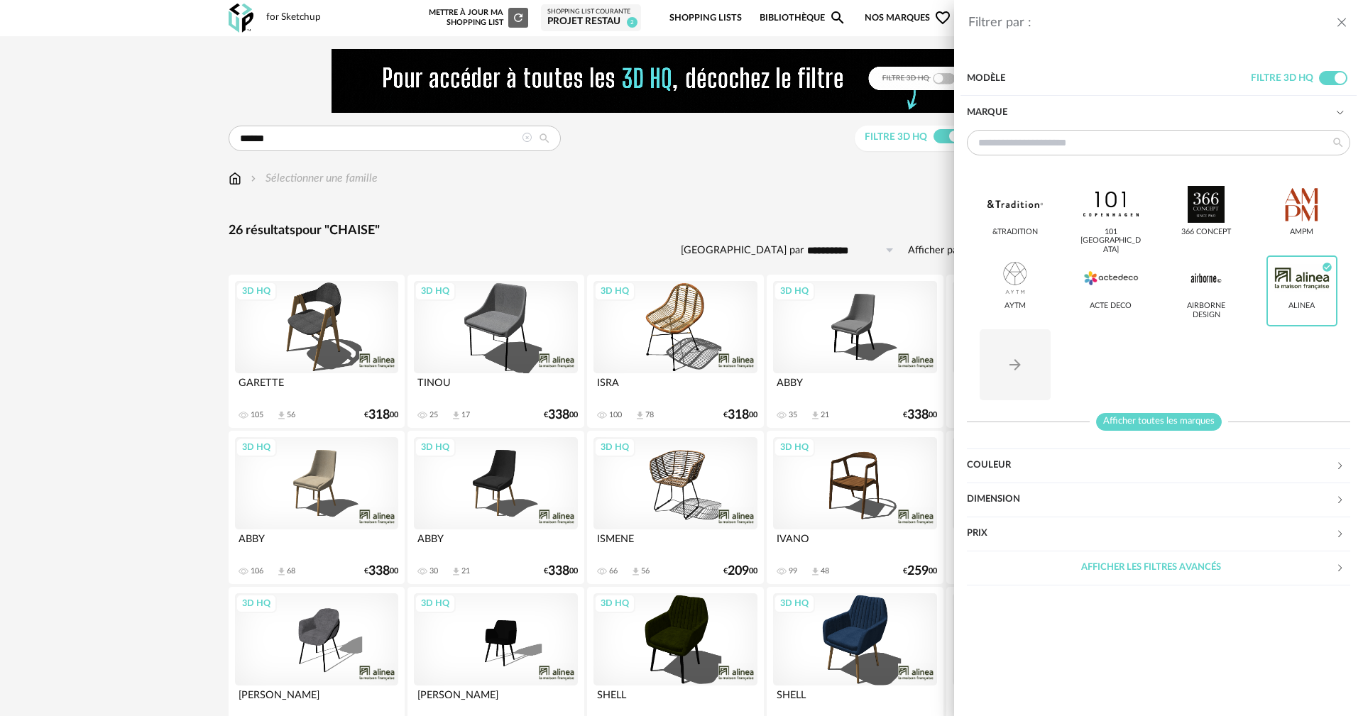
click at [1121, 421] on span "Afficher toutes les marques" at bounding box center [1159, 422] width 126 height 18
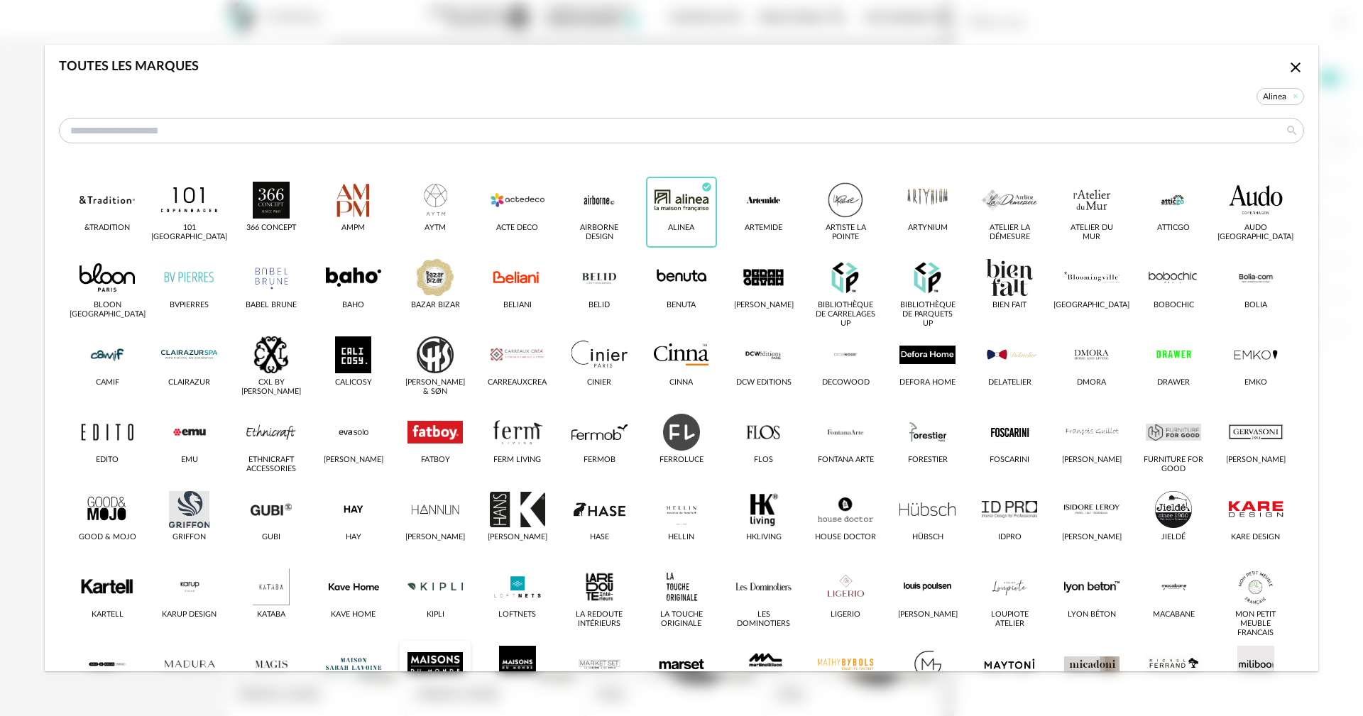
click at [441, 660] on div "dialog" at bounding box center [434, 664] width 55 height 37
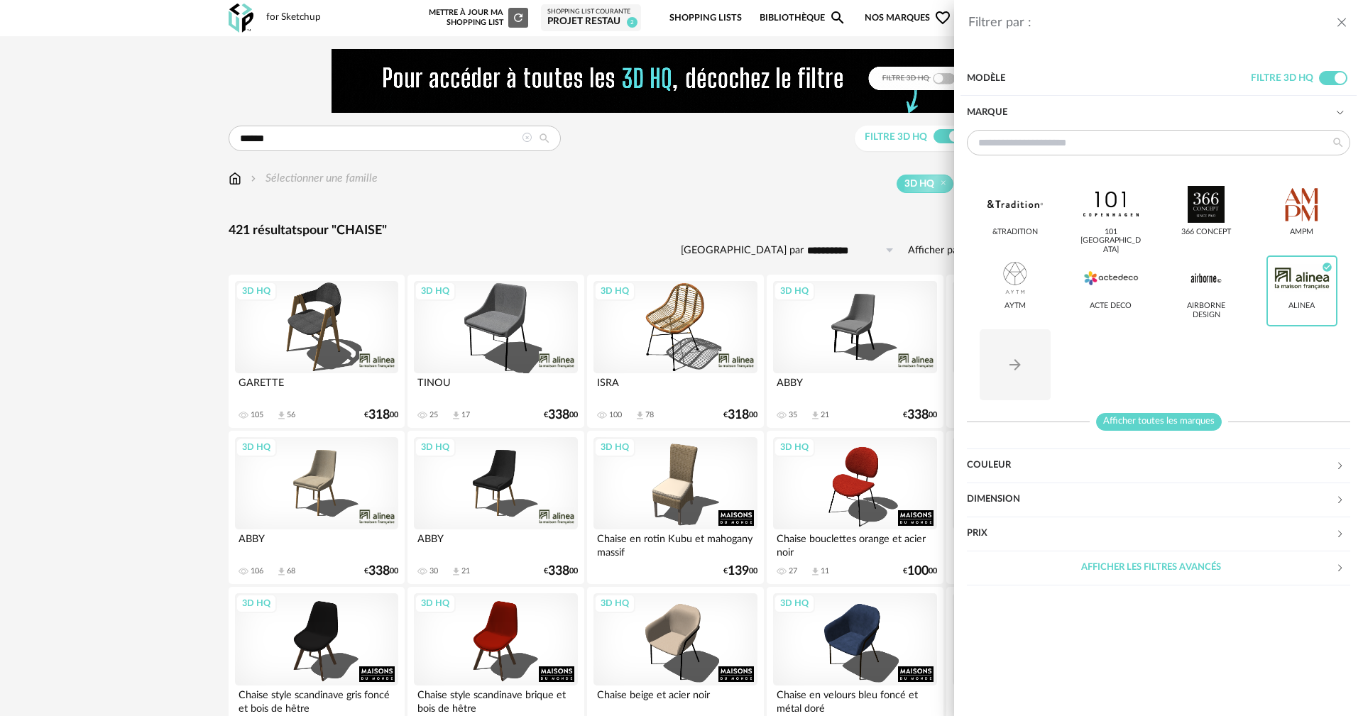
click at [1159, 419] on span "Afficher toutes les marques" at bounding box center [1159, 422] width 126 height 18
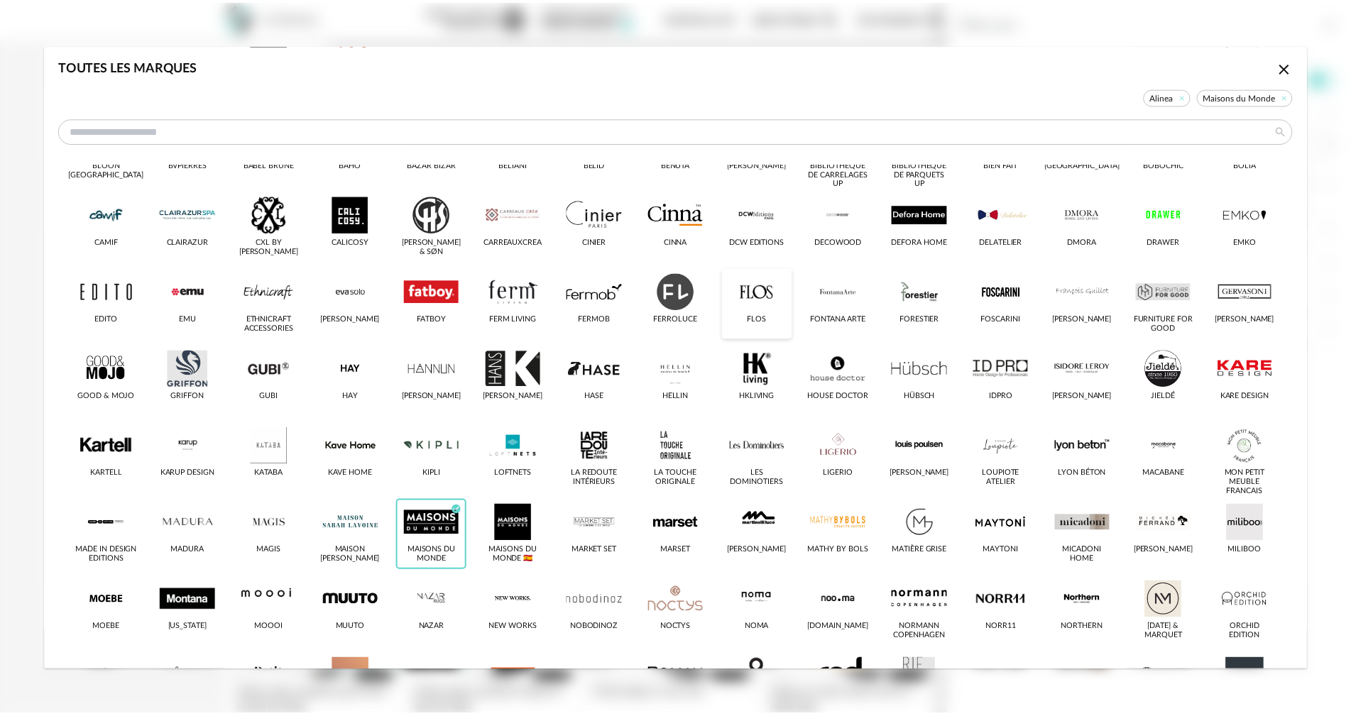
scroll to position [142, 0]
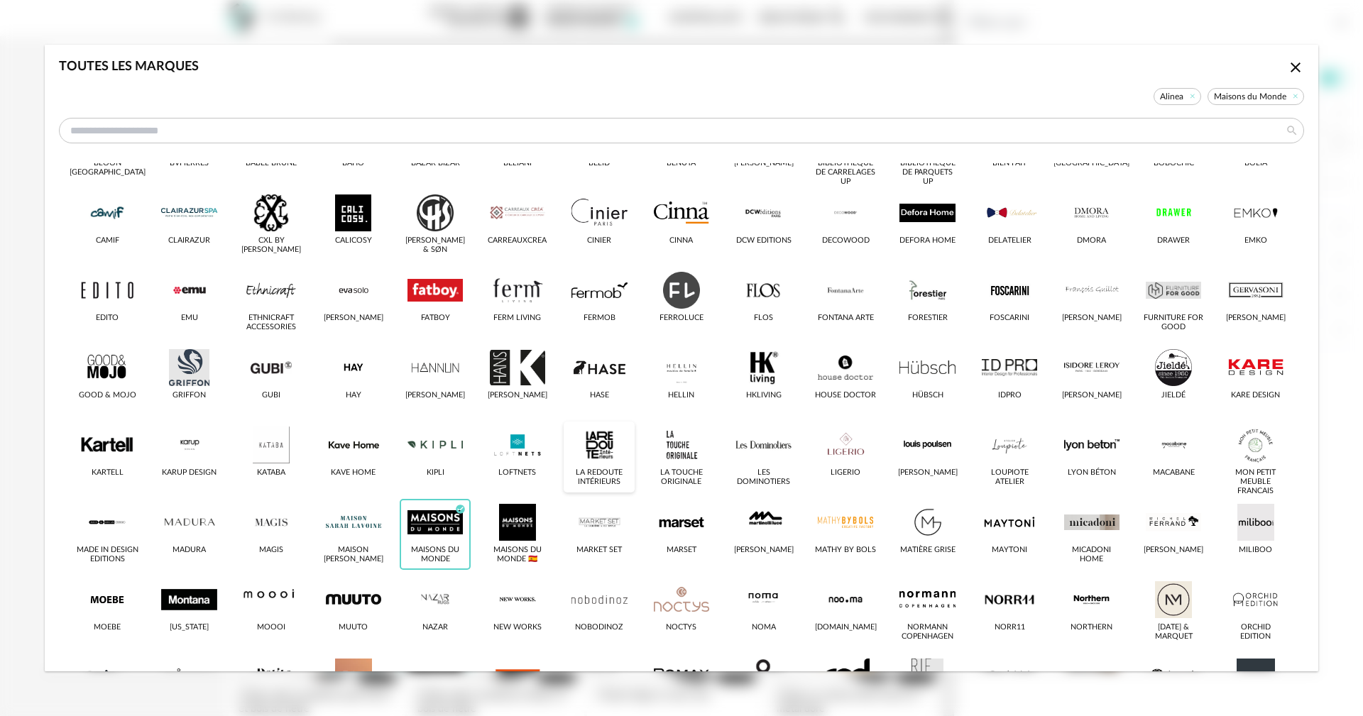
click at [598, 436] on div "dialog" at bounding box center [598, 445] width 55 height 37
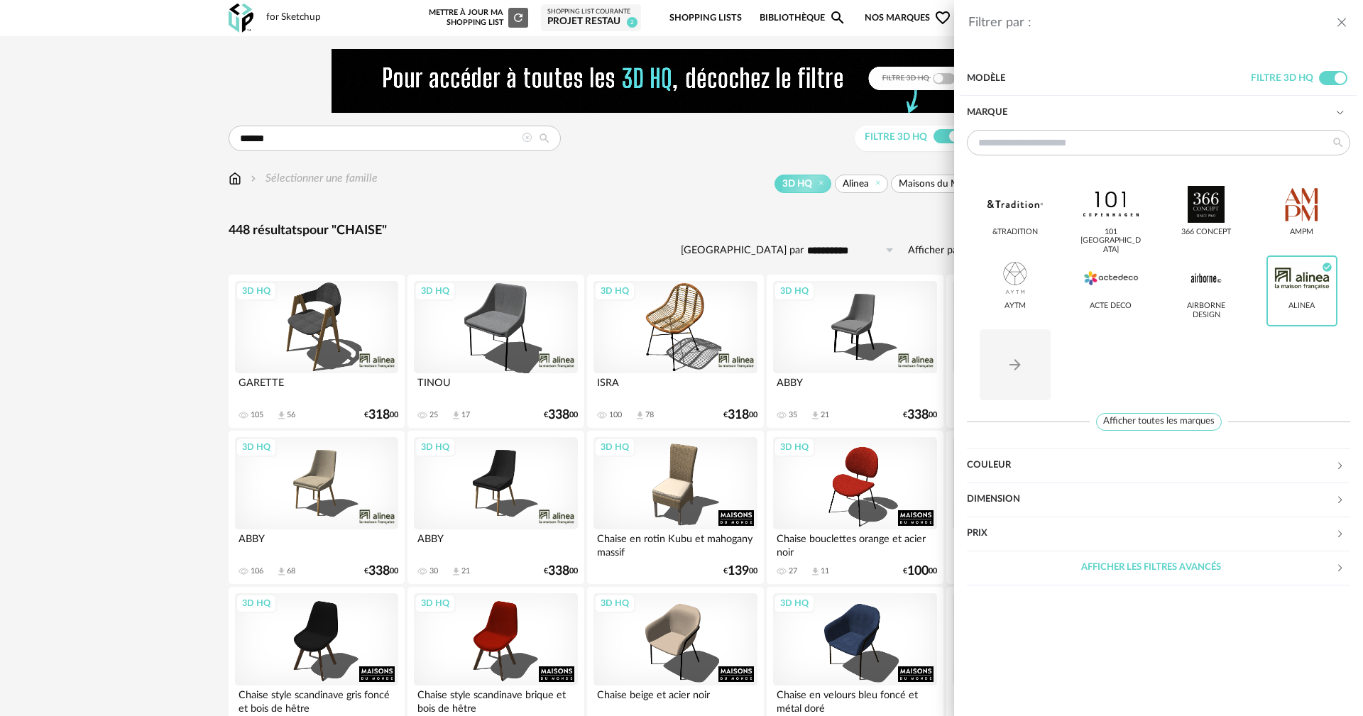
click at [676, 170] on div "Filtrer par : Modèle Filtre 3D HQ Marque &tradition 101 Copenhagen 366 Concept …" at bounding box center [681, 358] width 1363 height 716
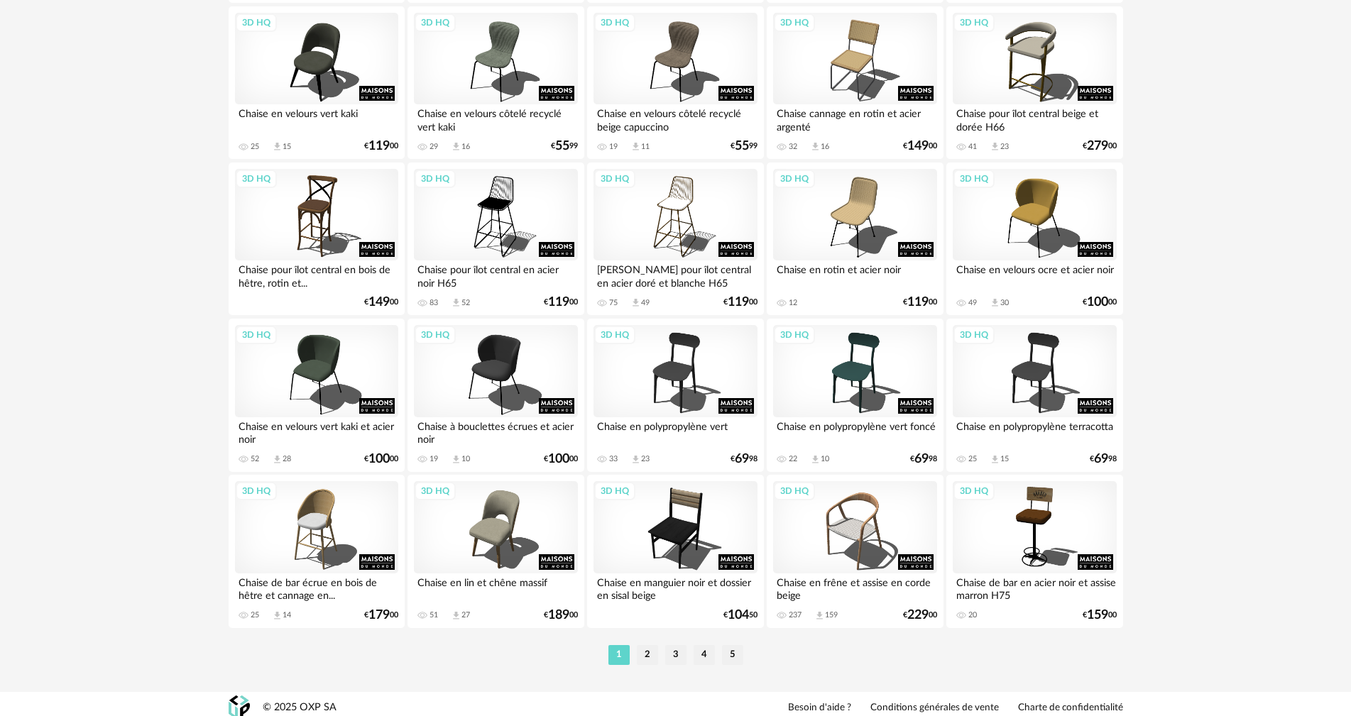
scroll to position [2775, 0]
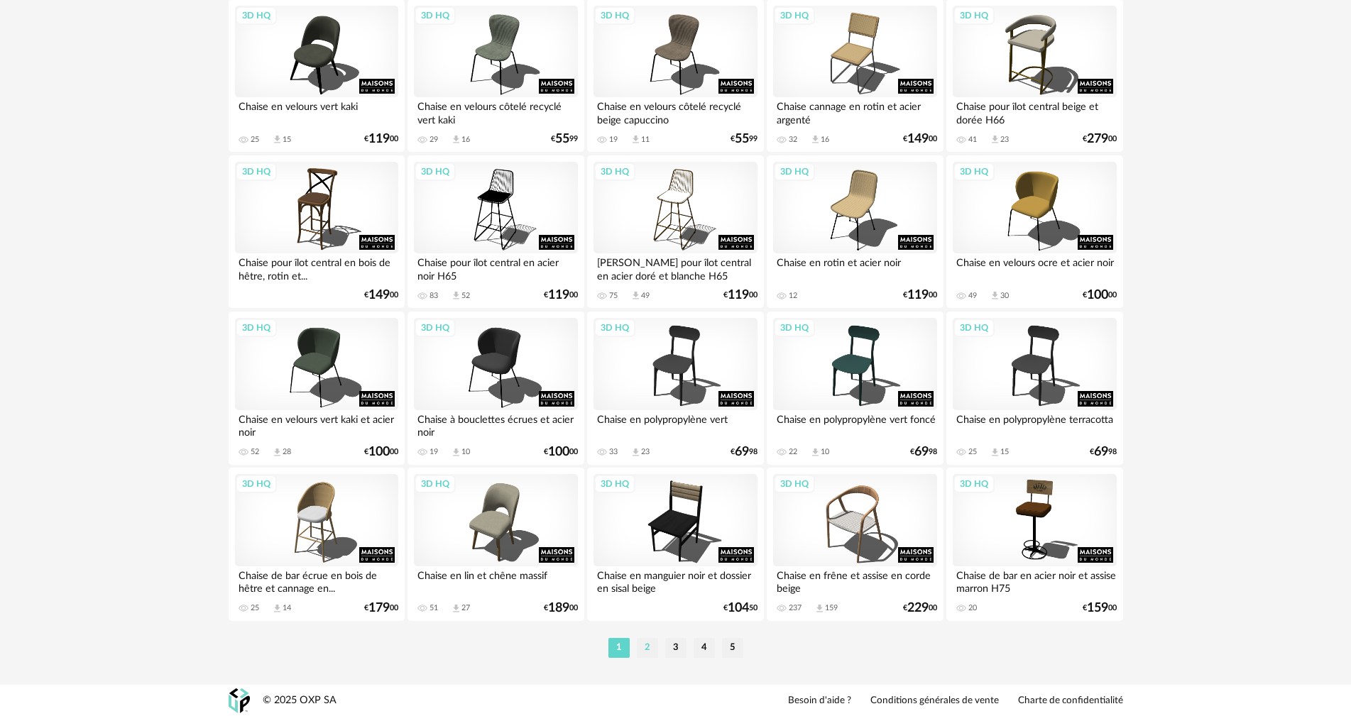
click at [643, 647] on li "2" at bounding box center [647, 648] width 21 height 20
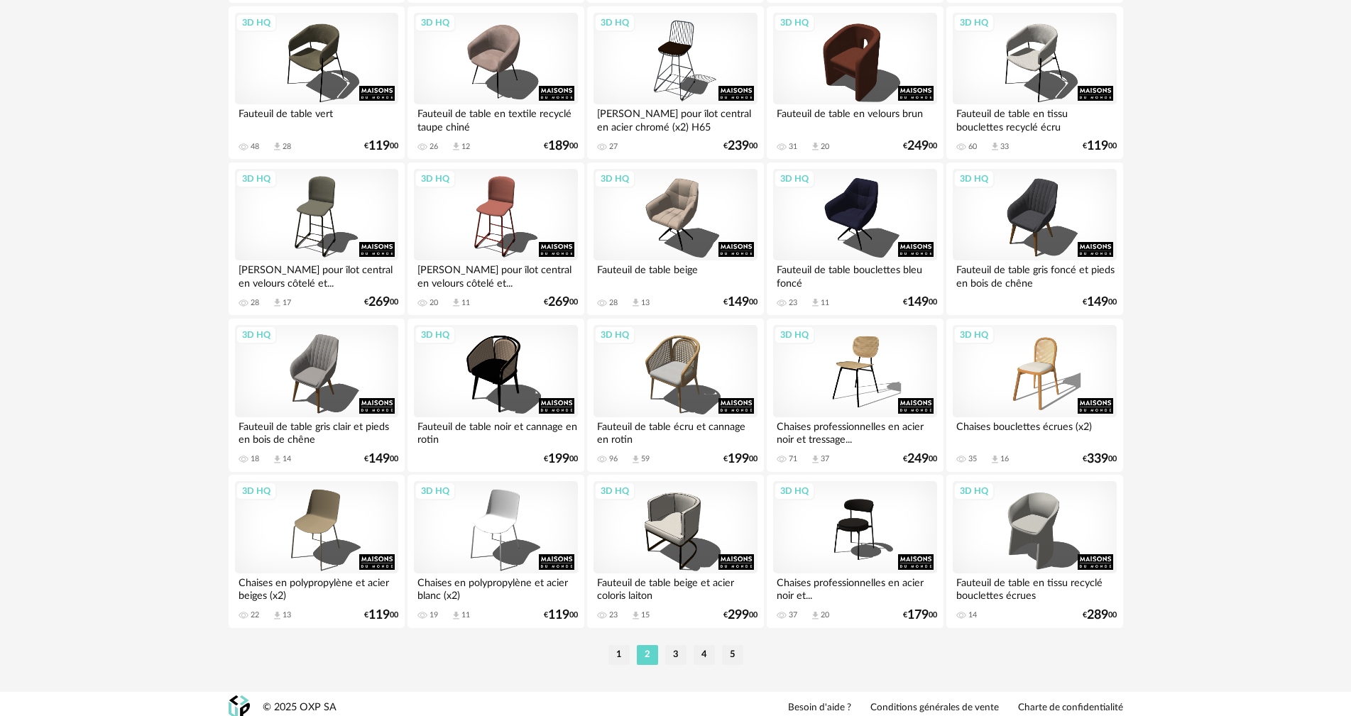
scroll to position [2775, 0]
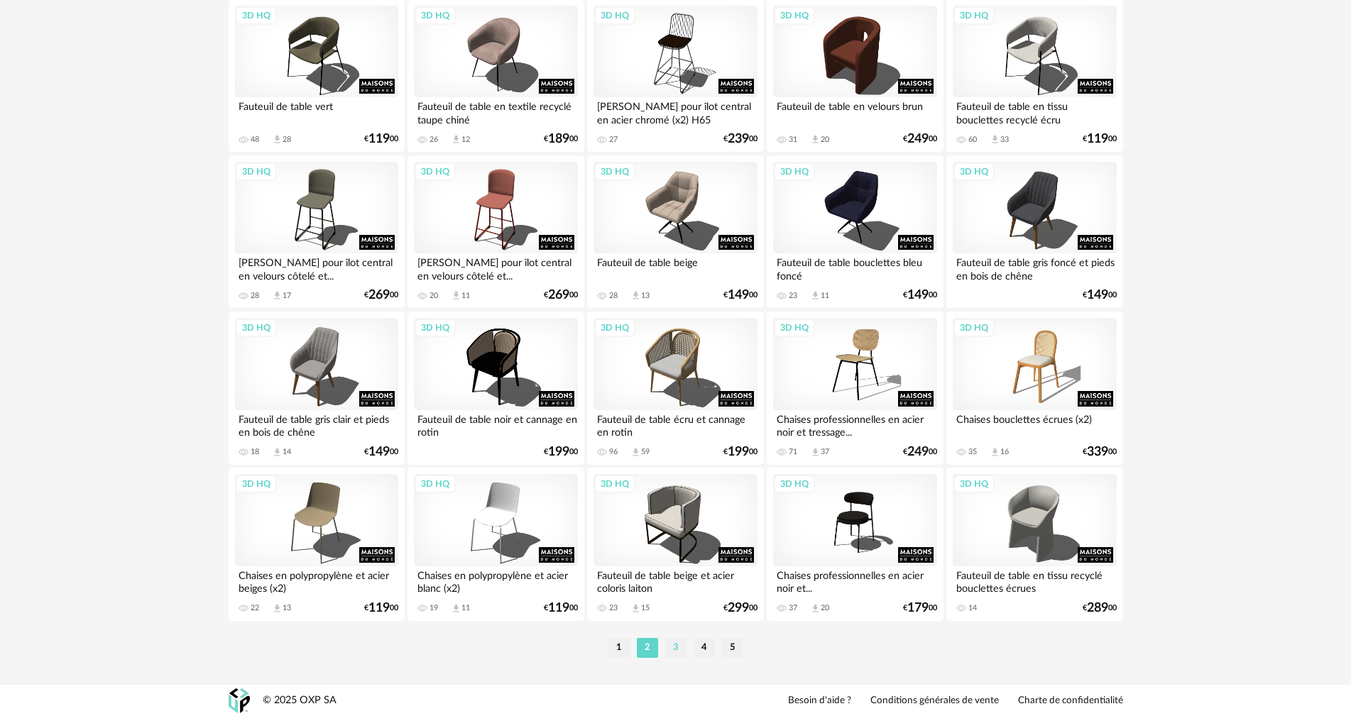
click at [677, 642] on li "3" at bounding box center [675, 648] width 21 height 20
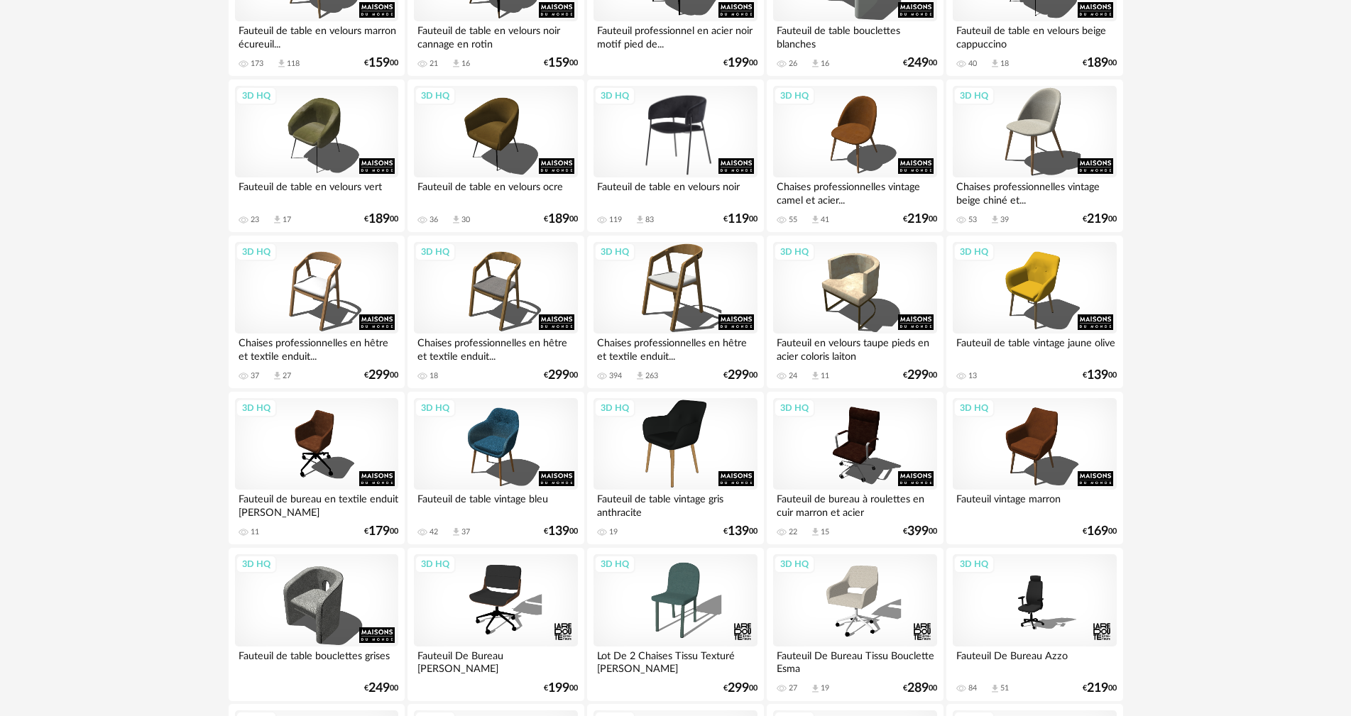
scroll to position [852, 0]
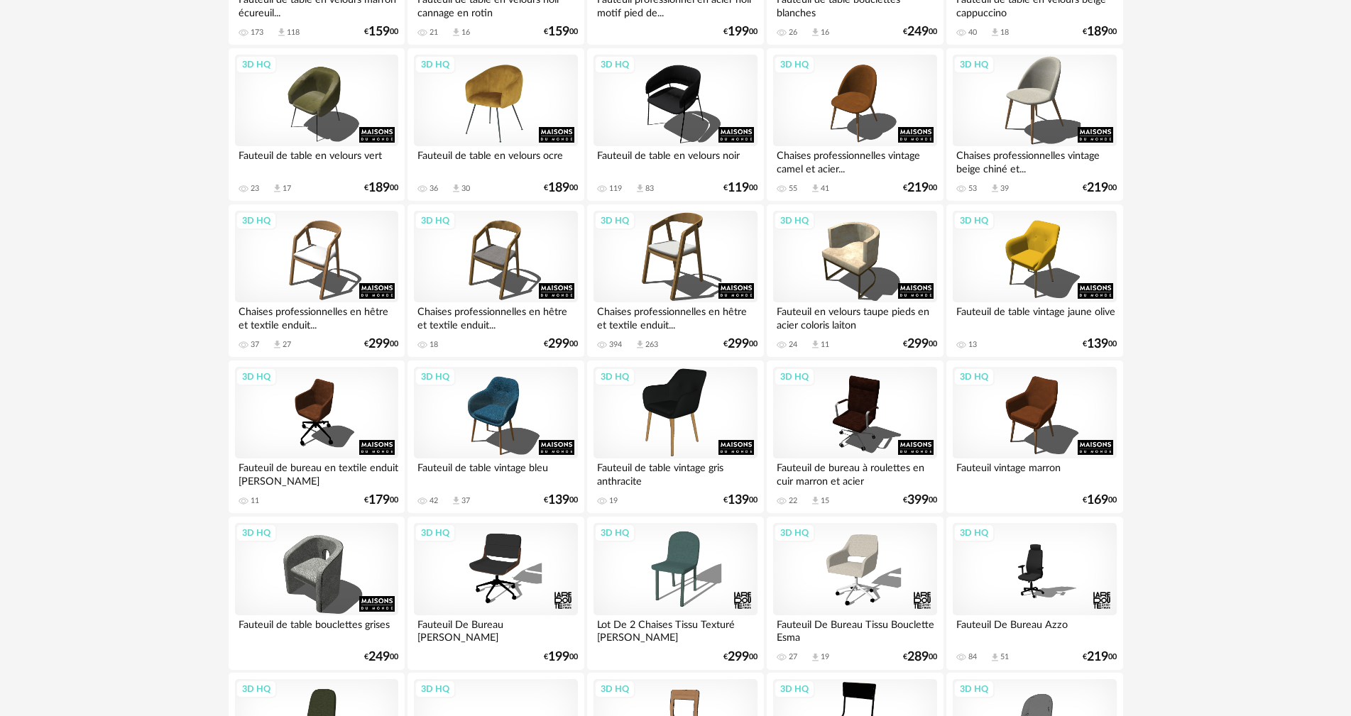
click at [522, 101] on div "3D HQ" at bounding box center [495, 101] width 163 height 92
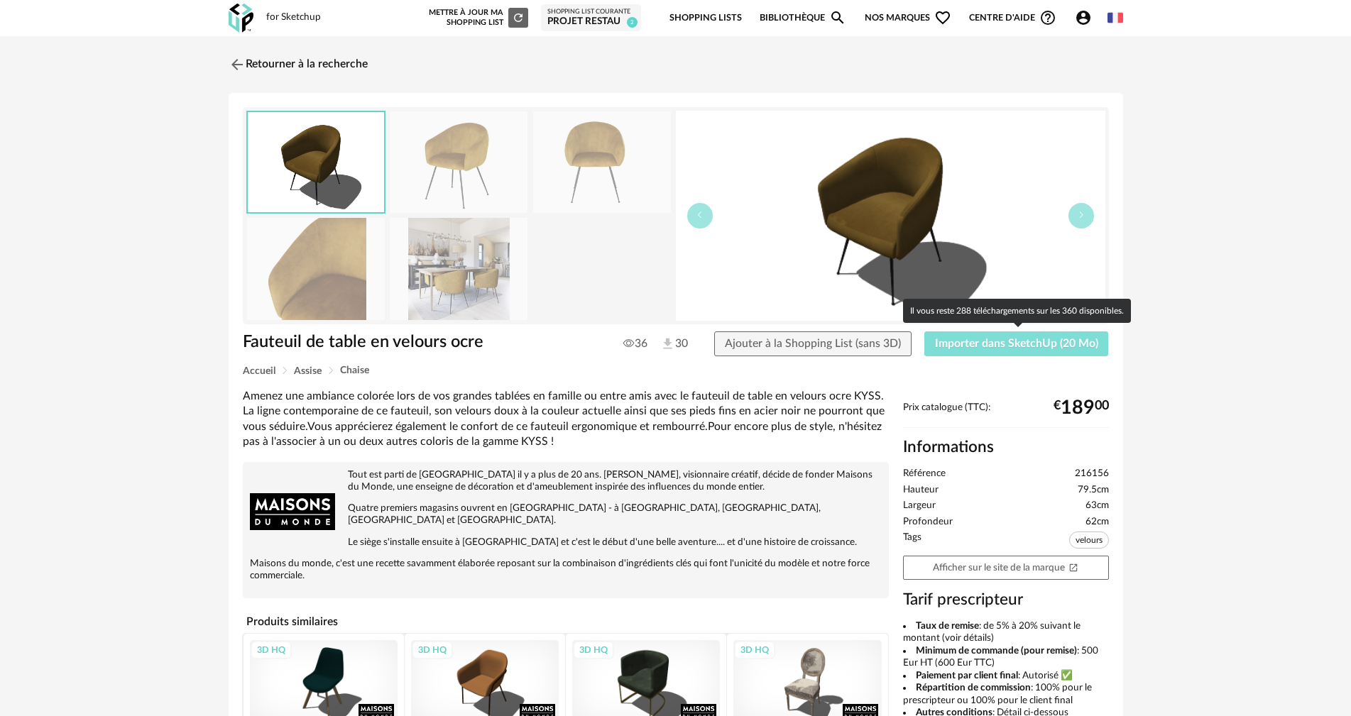
click at [982, 344] on span "Importer dans SketchUp (20 Mo)" at bounding box center [1016, 343] width 163 height 11
click at [1027, 348] on span "Importer dans SketchUp (20 Mo)" at bounding box center [1016, 343] width 163 height 11
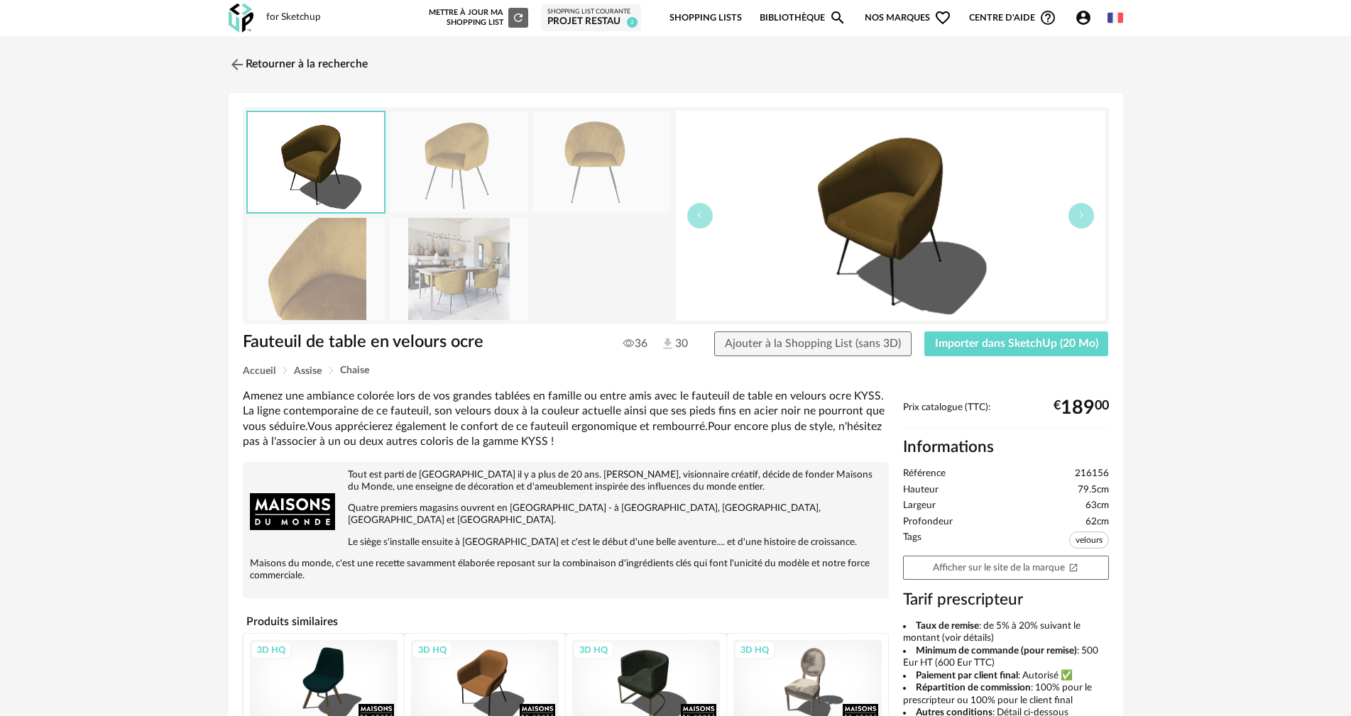
click at [1302, 79] on div "Retourner à la recherche Fauteuil de table en velours ocre Fauteuil de table en…" at bounding box center [675, 503] width 1351 height 935
